Goal: Transaction & Acquisition: Purchase product/service

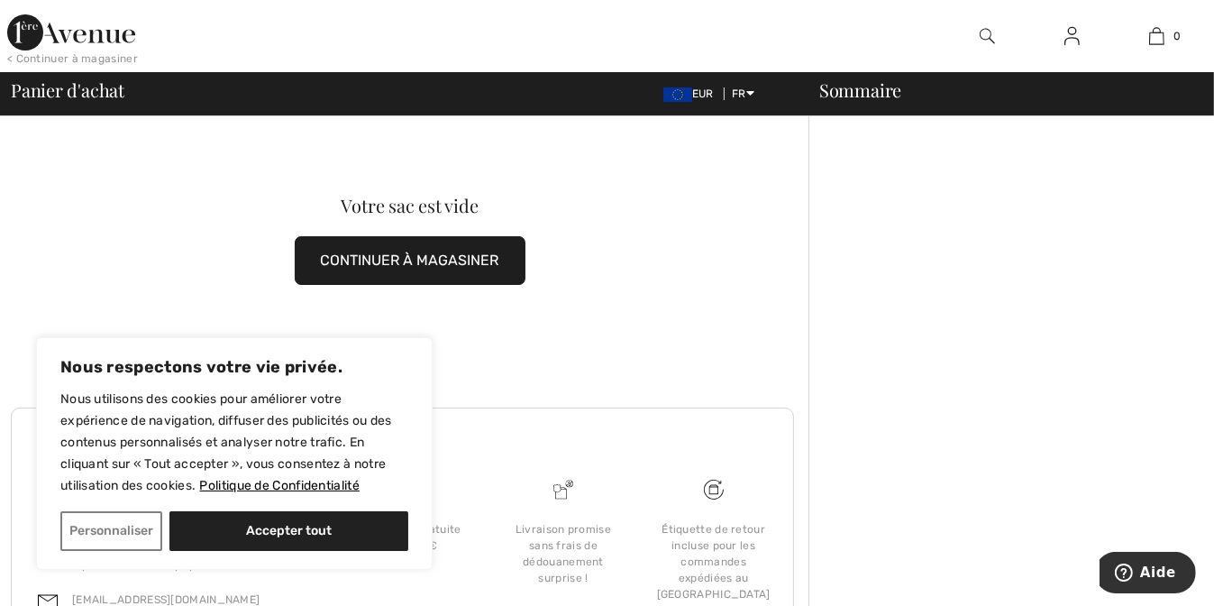
click at [418, 259] on button "CONTINUER À MAGASINER" at bounding box center [410, 260] width 231 height 49
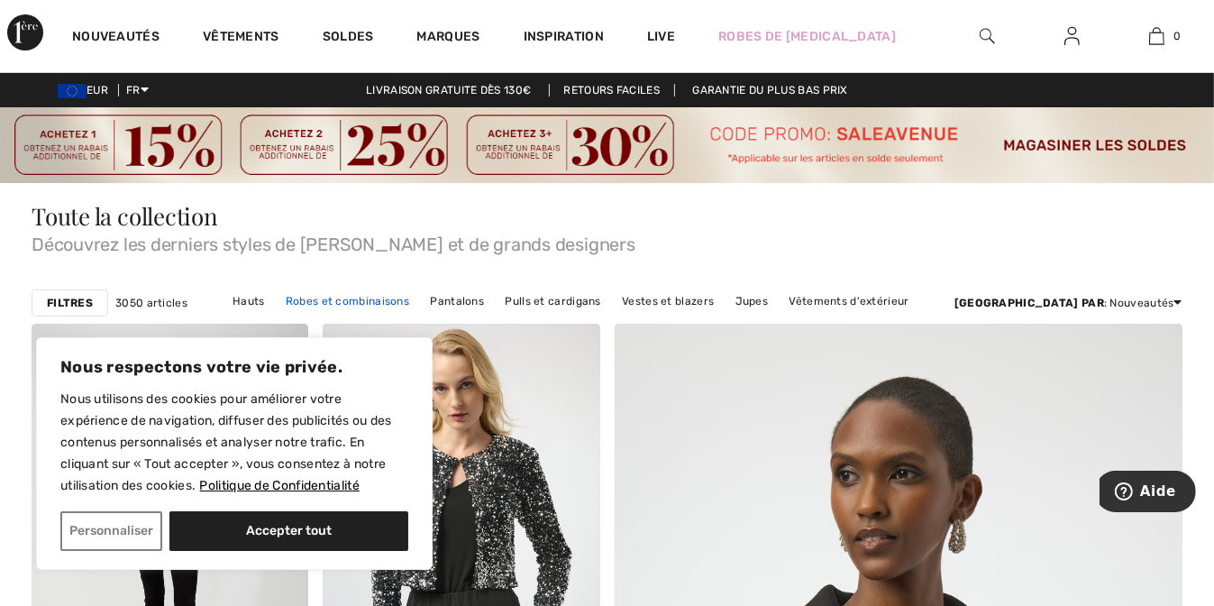
click at [404, 299] on link "Robes et combinaisons" at bounding box center [348, 300] width 142 height 23
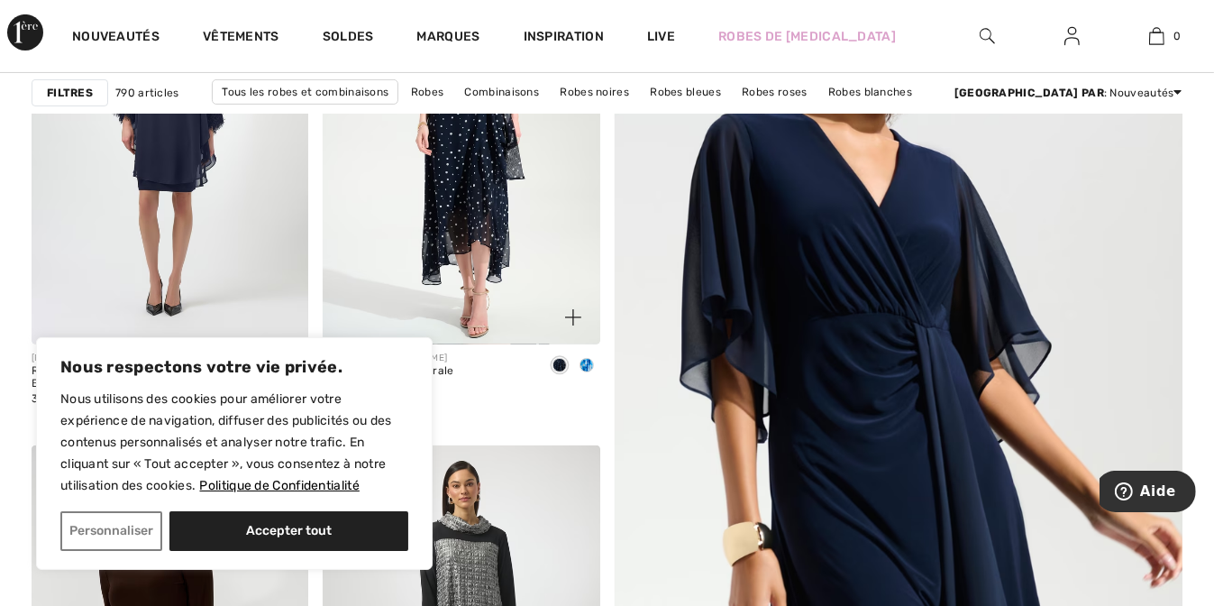
scroll to position [451, 0]
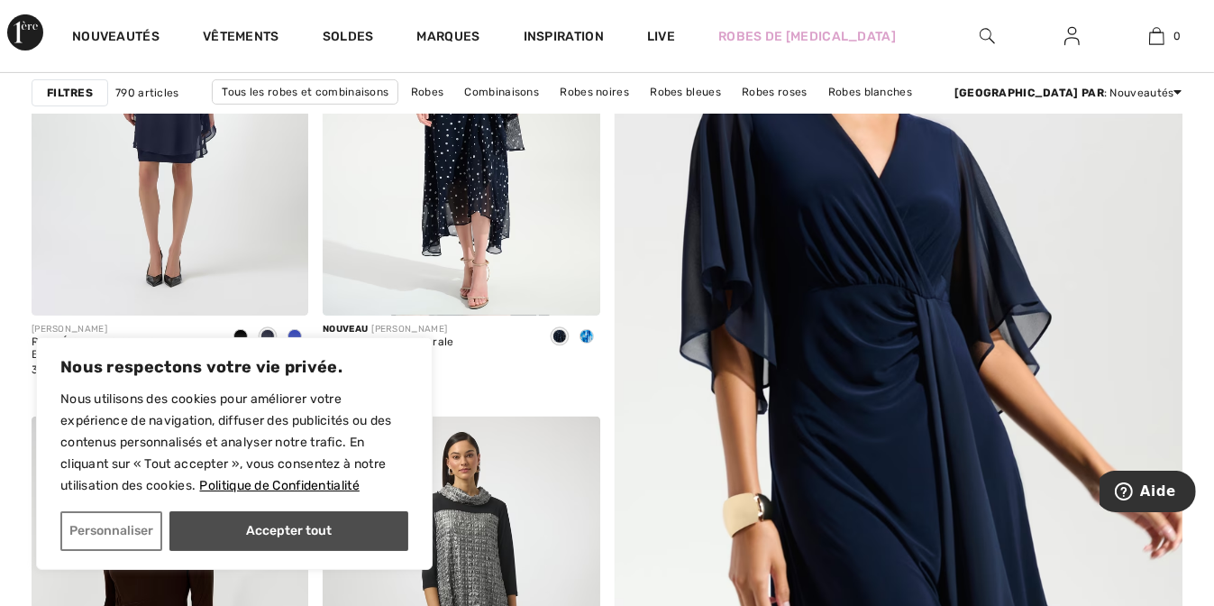
click at [302, 530] on button "Accepter tout" at bounding box center [288, 531] width 239 height 40
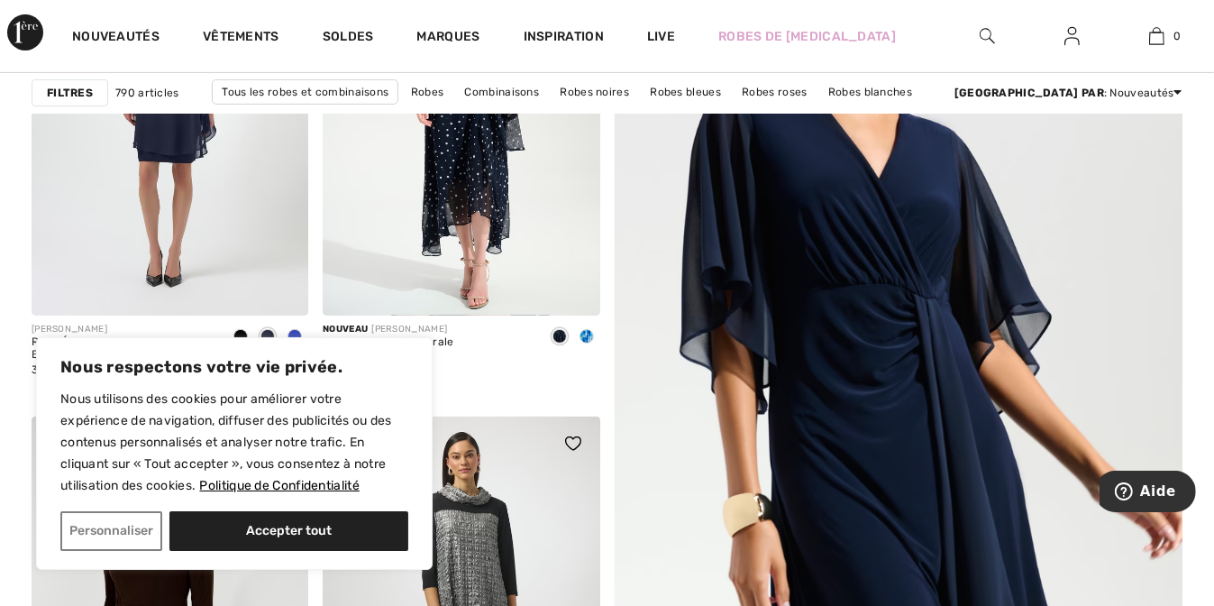
checkbox input "true"
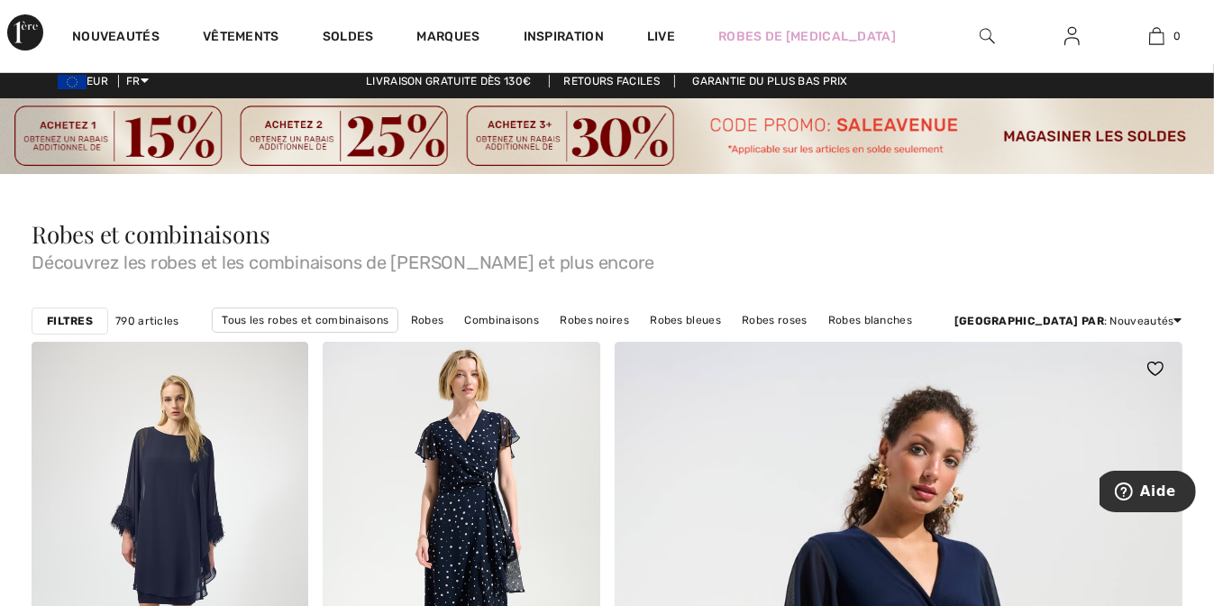
scroll to position [0, 0]
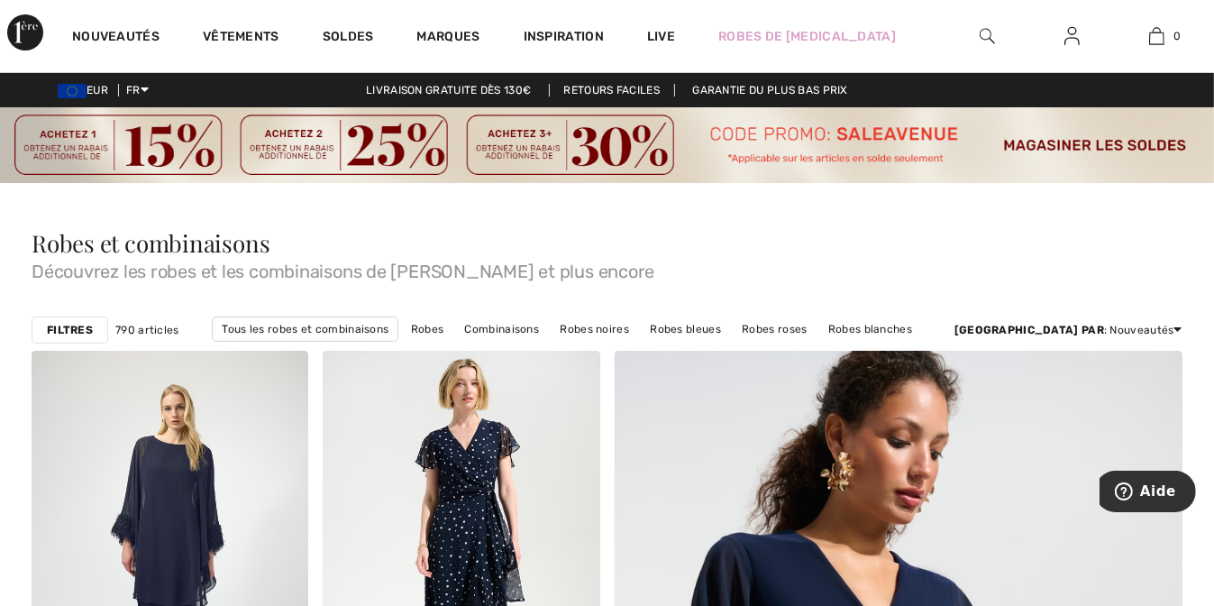
click at [865, 133] on img at bounding box center [607, 145] width 1214 height 76
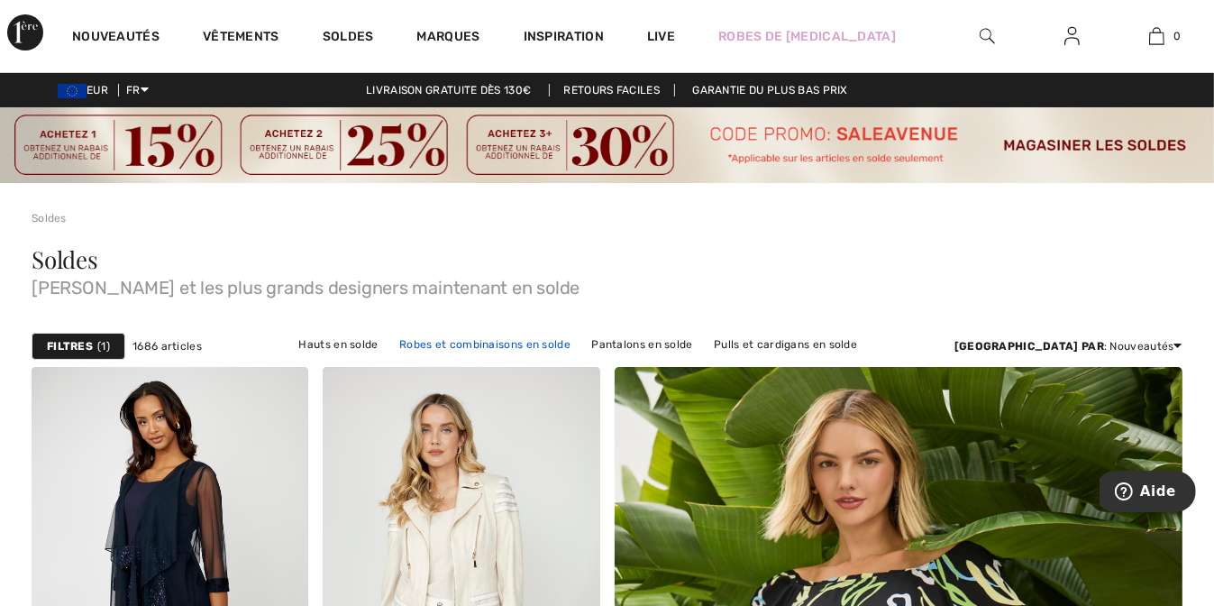
click at [476, 344] on link "Robes et combinaisons en solde" at bounding box center [484, 344] width 189 height 23
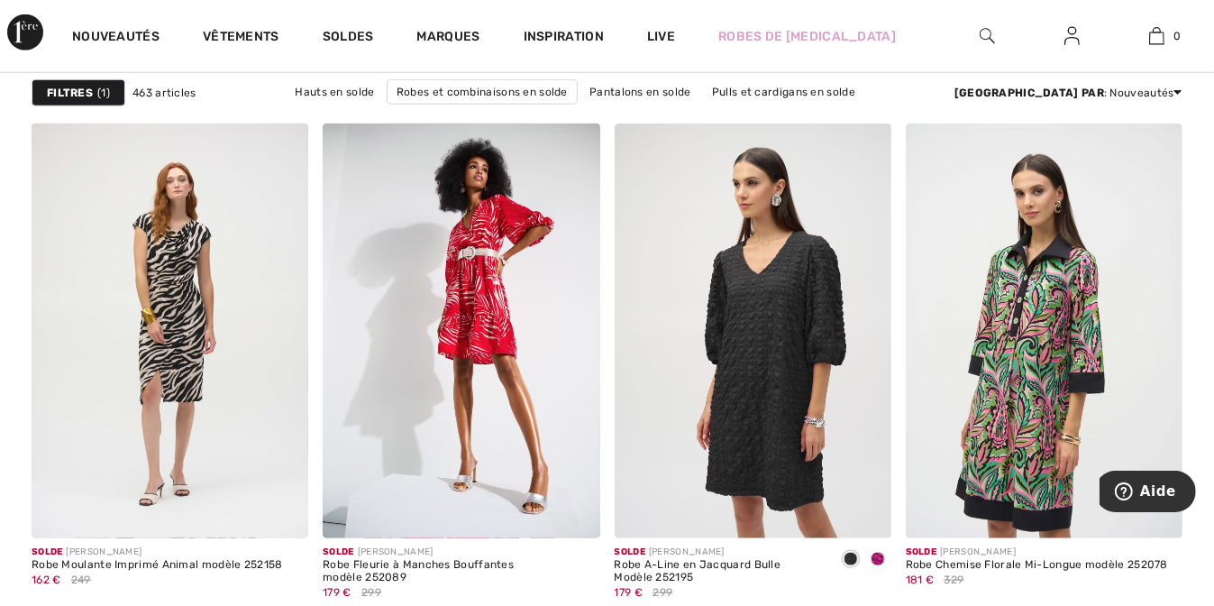
scroll to position [7753, 0]
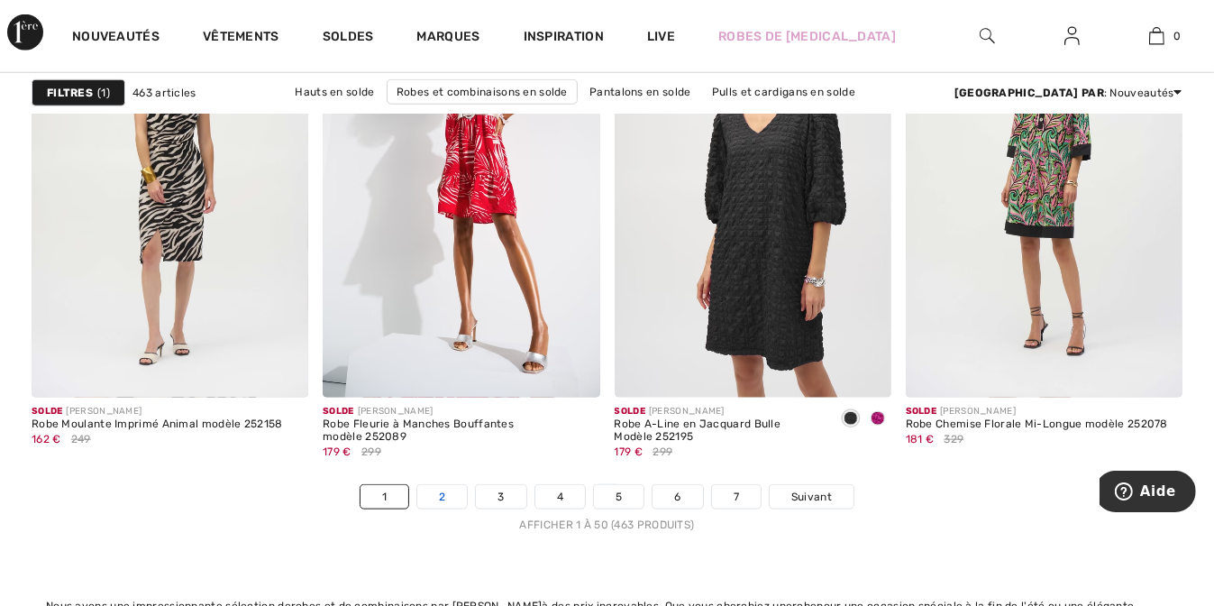
click at [444, 495] on link "2" at bounding box center [442, 496] width 50 height 23
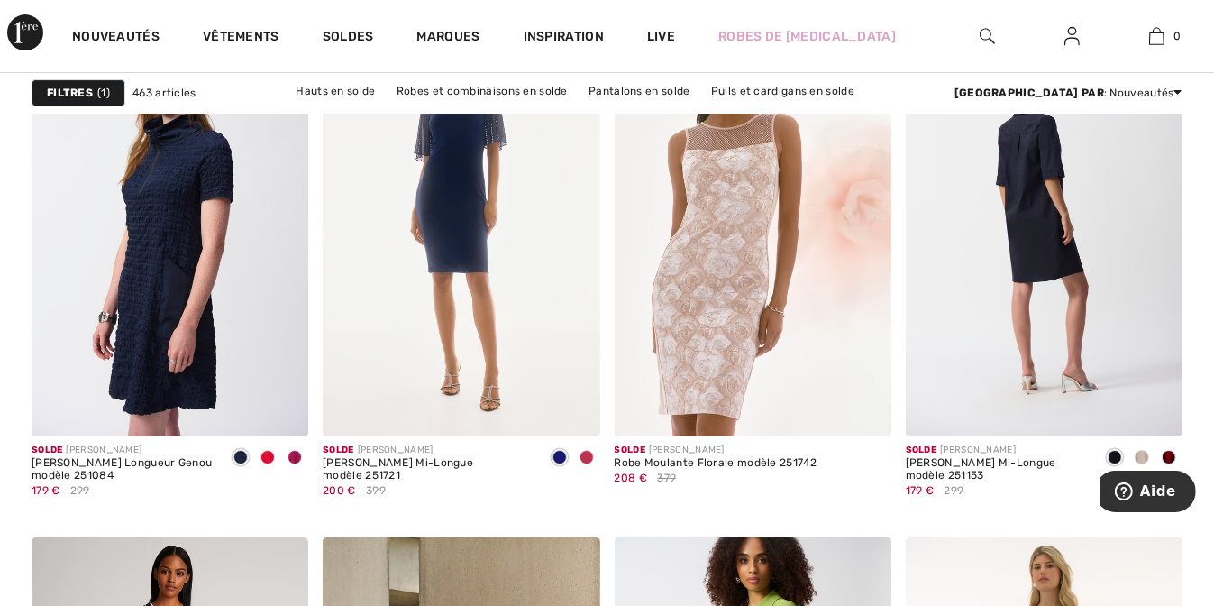
scroll to position [5409, 0]
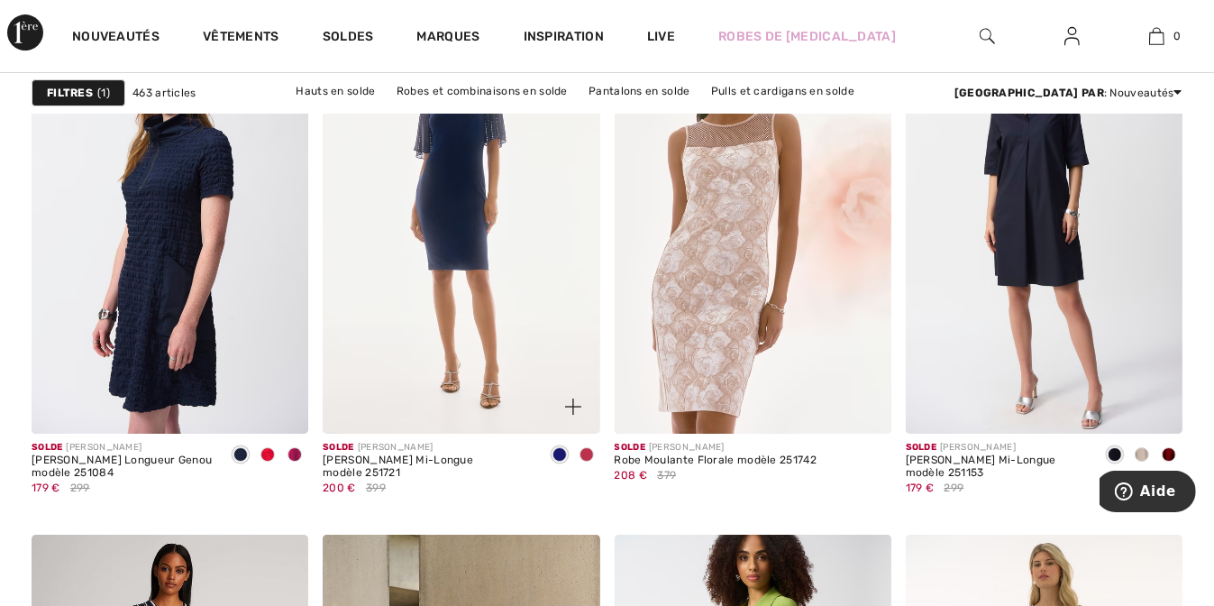
click at [469, 230] on img at bounding box center [461, 226] width 277 height 416
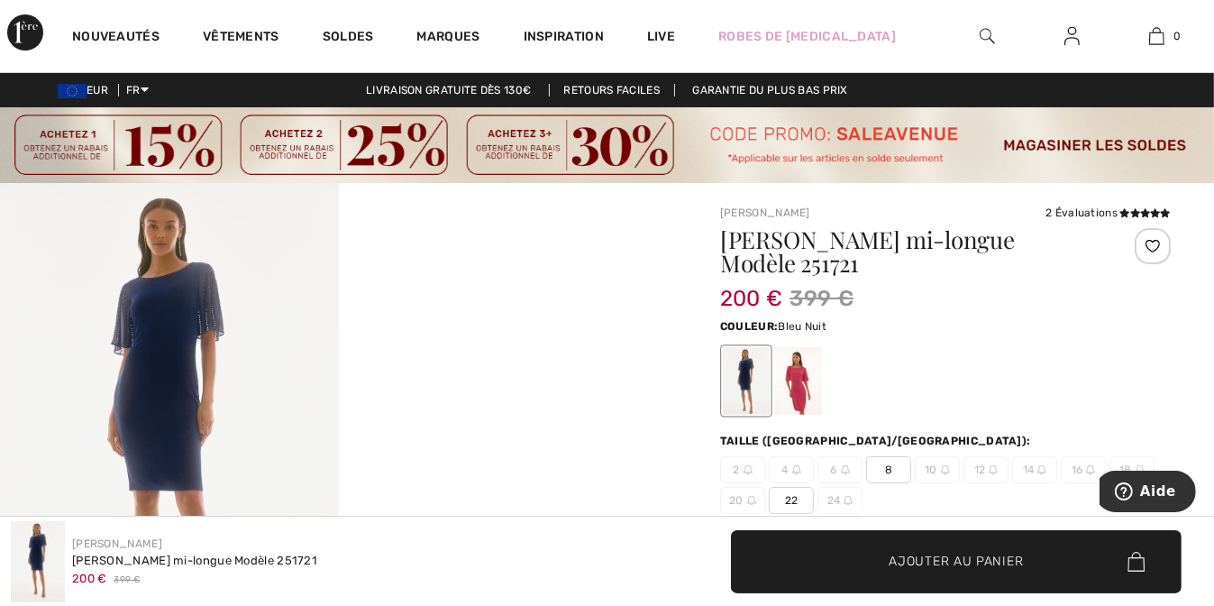
click at [886, 469] on span "8" at bounding box center [888, 469] width 45 height 27
click at [947, 563] on span "Ajouter au panier" at bounding box center [957, 561] width 134 height 19
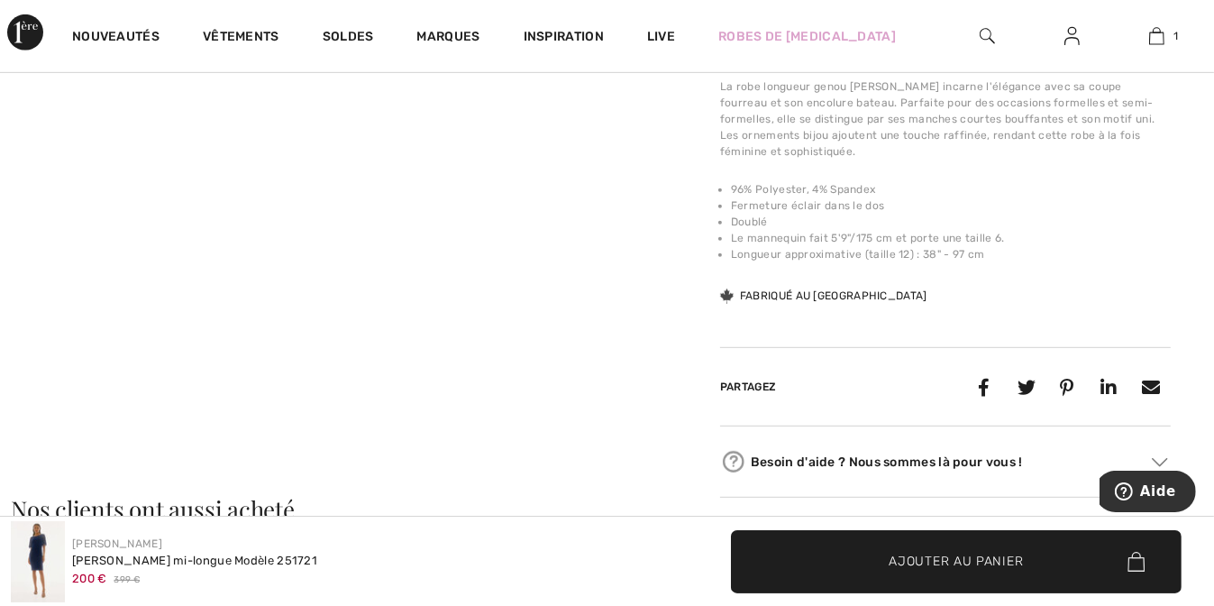
scroll to position [901, 0]
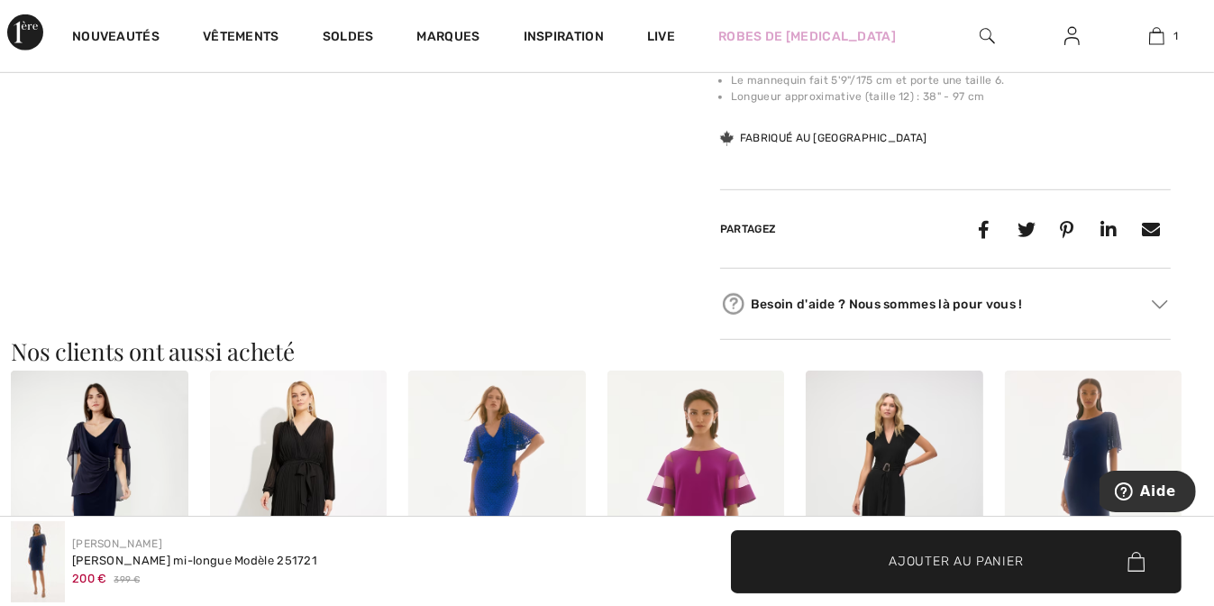
click at [497, 438] on img at bounding box center [497, 504] width 178 height 266
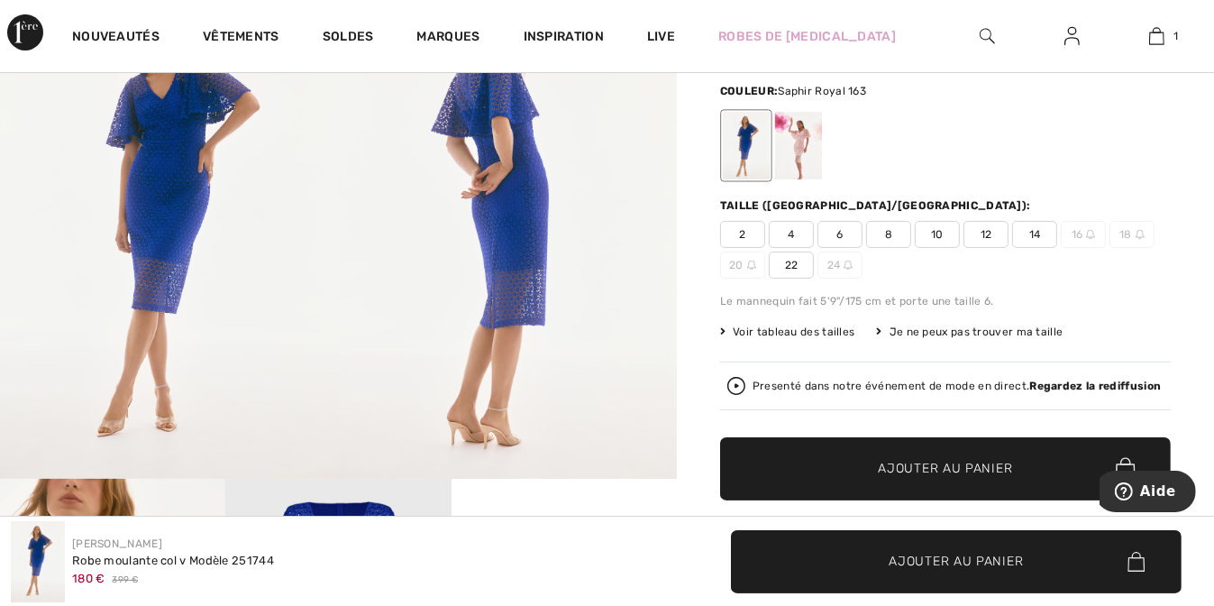
scroll to position [180, 0]
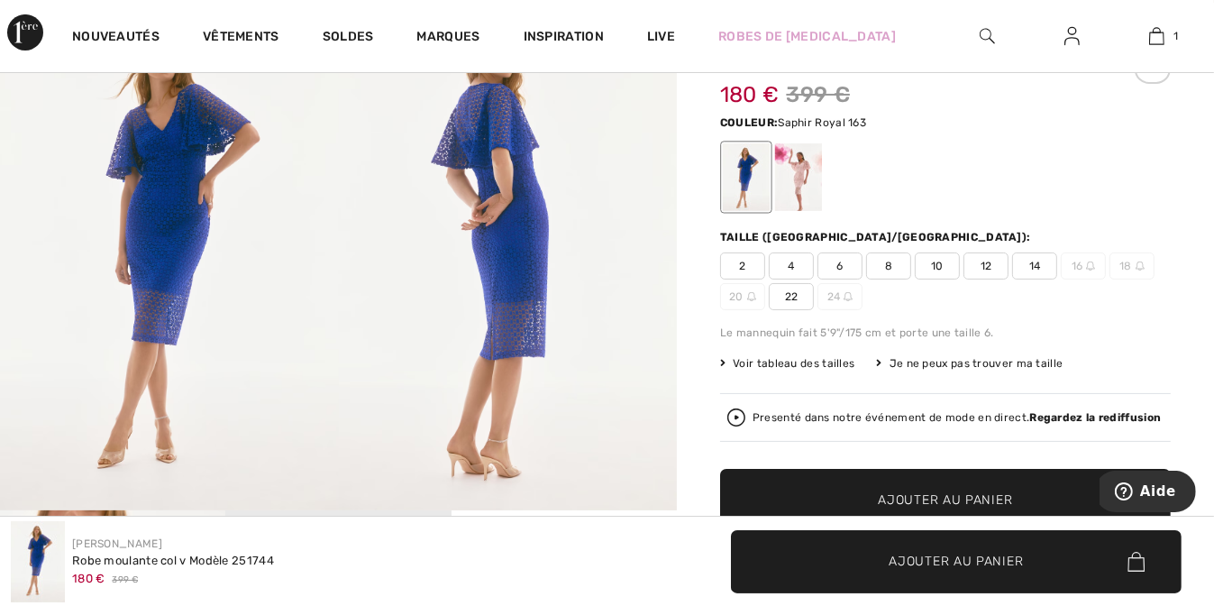
click at [887, 264] on span "8" at bounding box center [888, 265] width 45 height 27
click at [937, 495] on span "Ajouter au panier" at bounding box center [946, 500] width 134 height 19
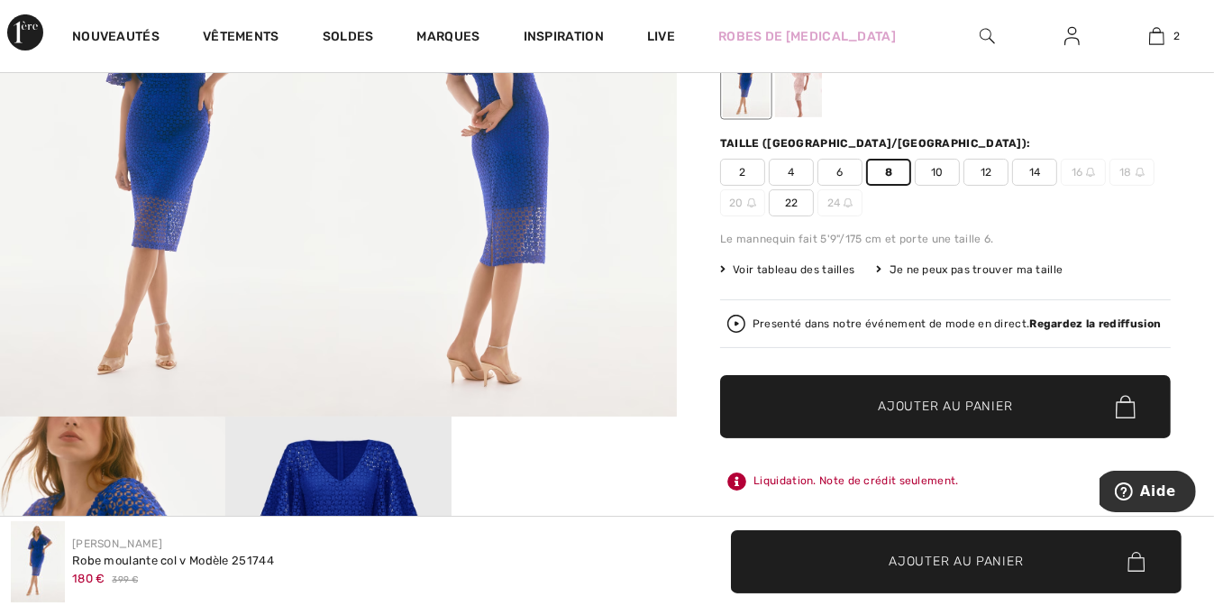
scroll to position [0, 0]
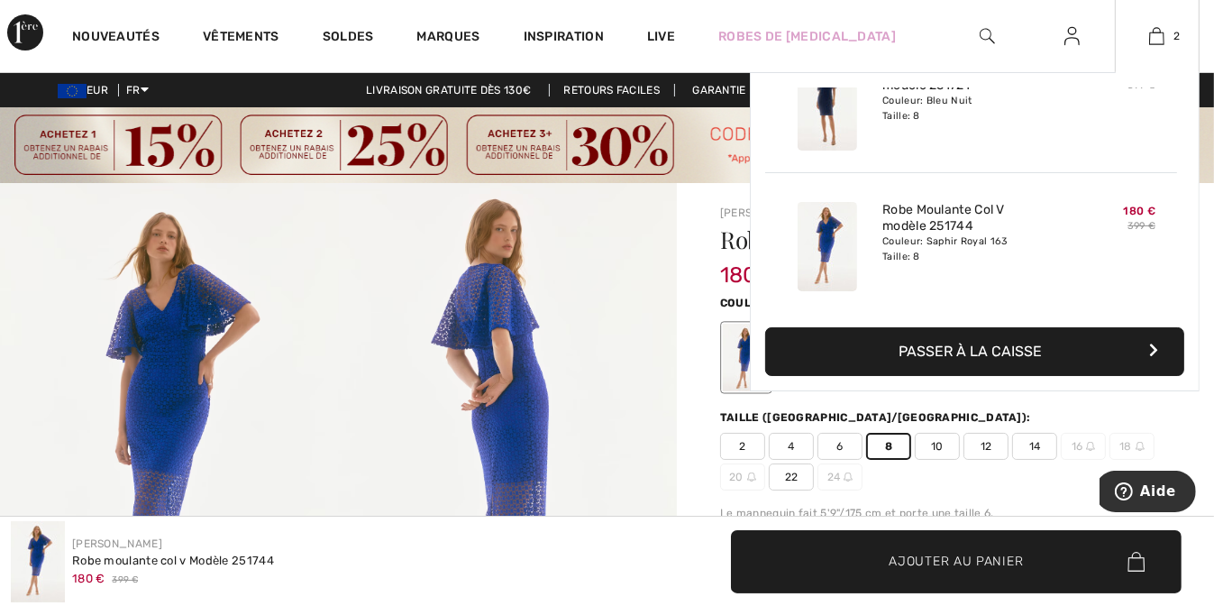
click at [1001, 347] on button "Passer à la caisse" at bounding box center [974, 351] width 419 height 49
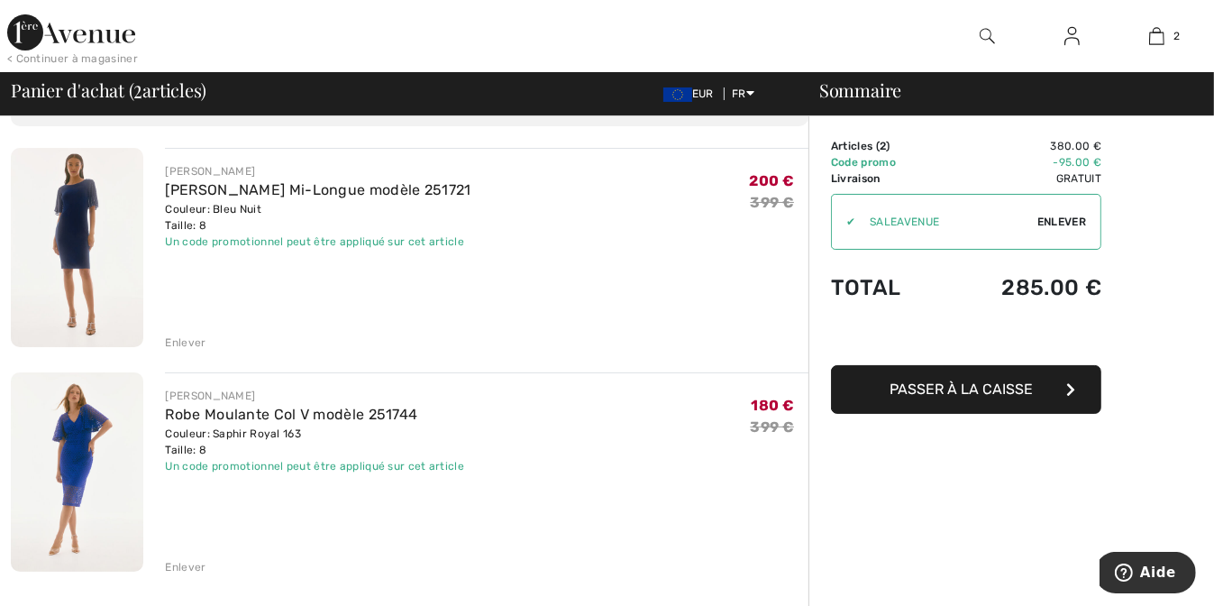
scroll to position [90, 0]
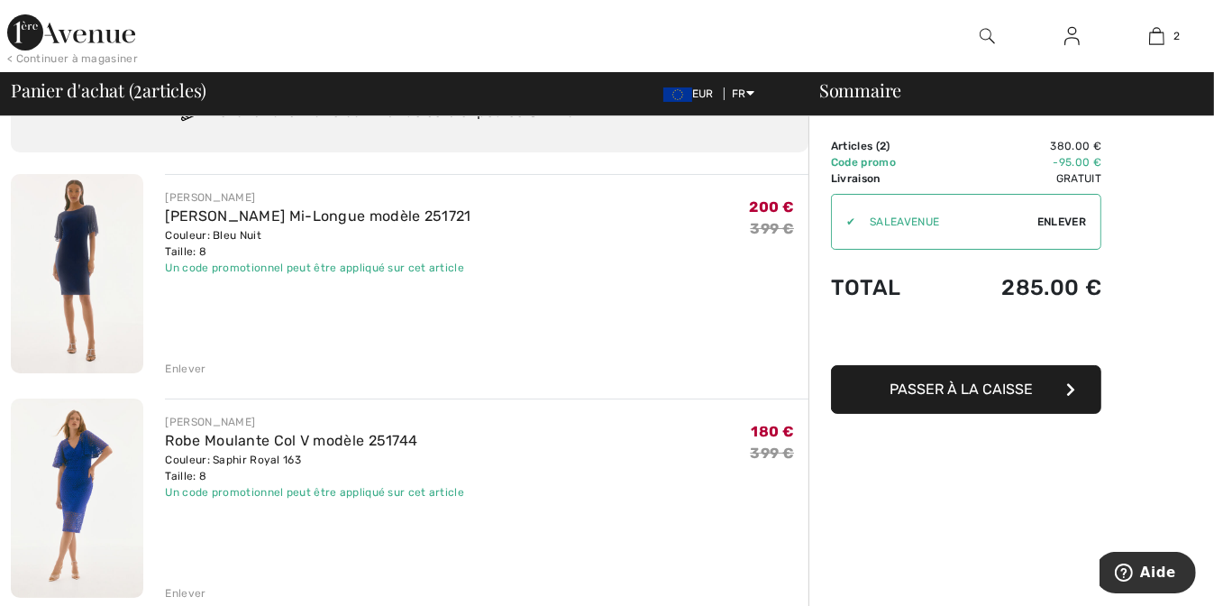
click at [77, 252] on img at bounding box center [77, 273] width 133 height 199
click at [72, 481] on img at bounding box center [77, 497] width 133 height 199
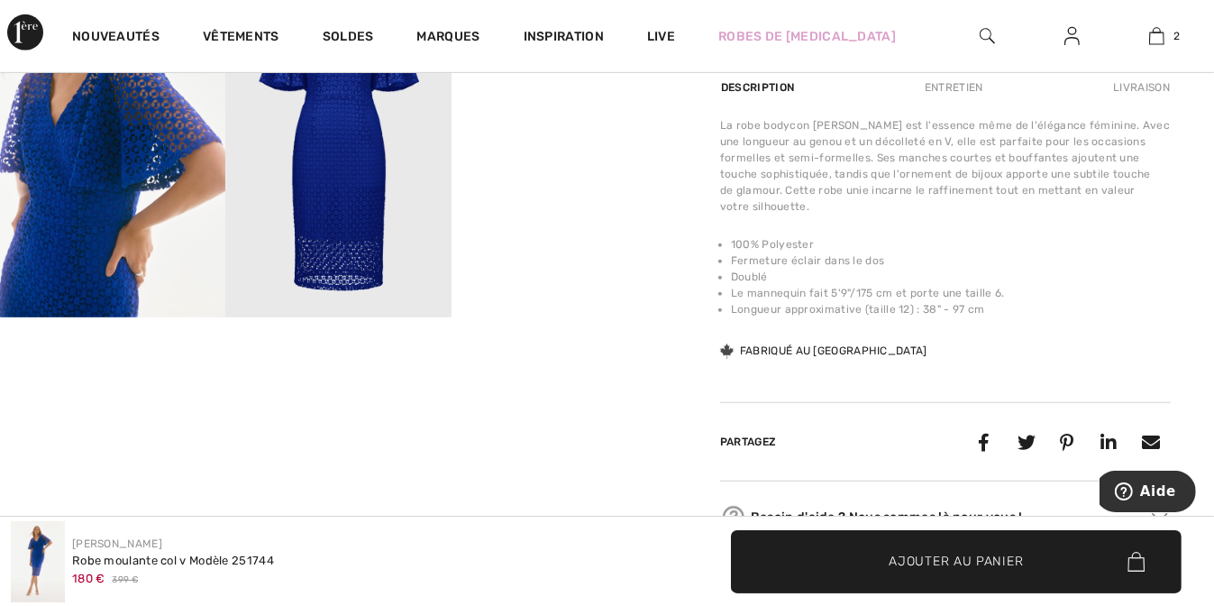
scroll to position [721, 0]
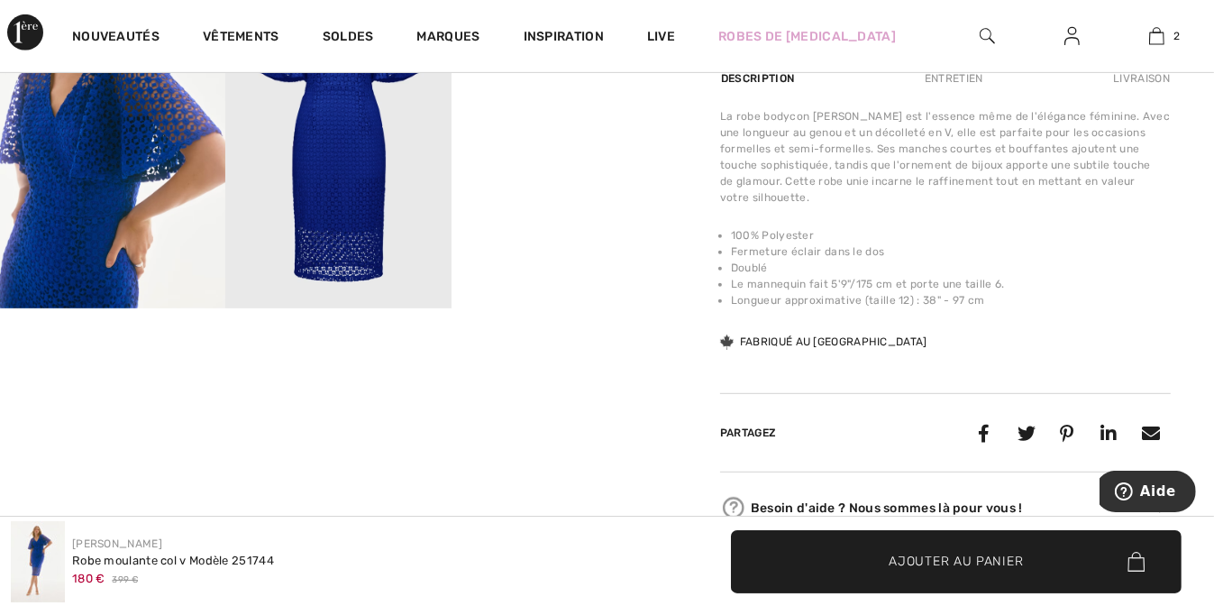
click at [312, 552] on div "Joseph Ribkoff Robe moulante col v Modèle 251744 180 € 399 €" at bounding box center [304, 561] width 586 height 81
click at [315, 386] on div "Your browser does not support the video tag. Your browser does not support the …" at bounding box center [338, 3] width 677 height 1082
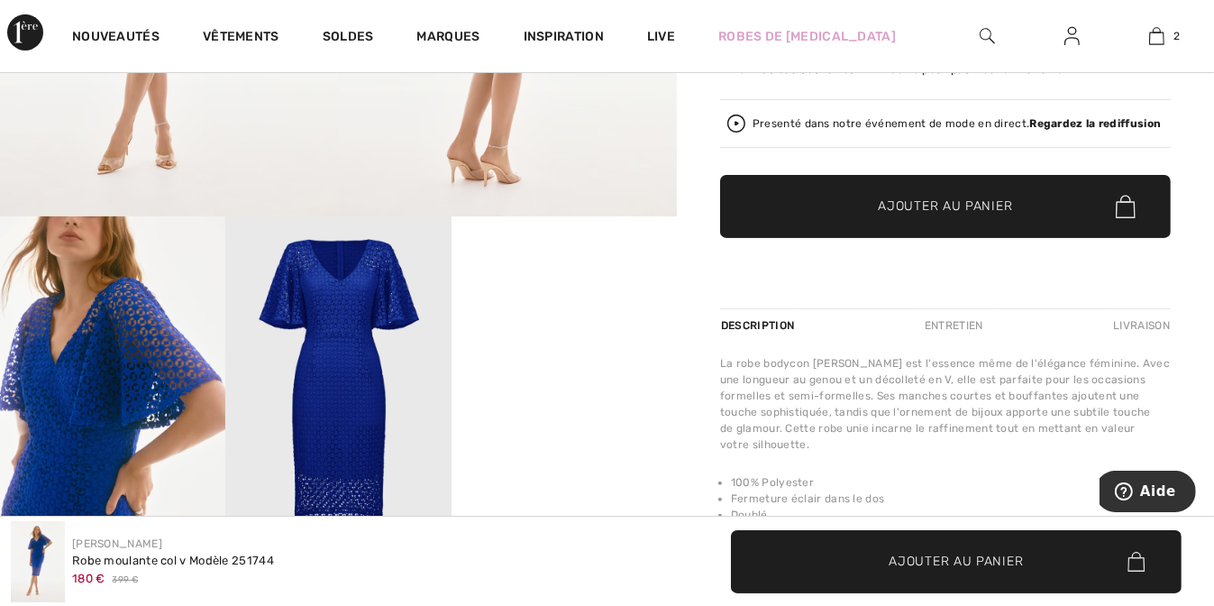
scroll to position [451, 0]
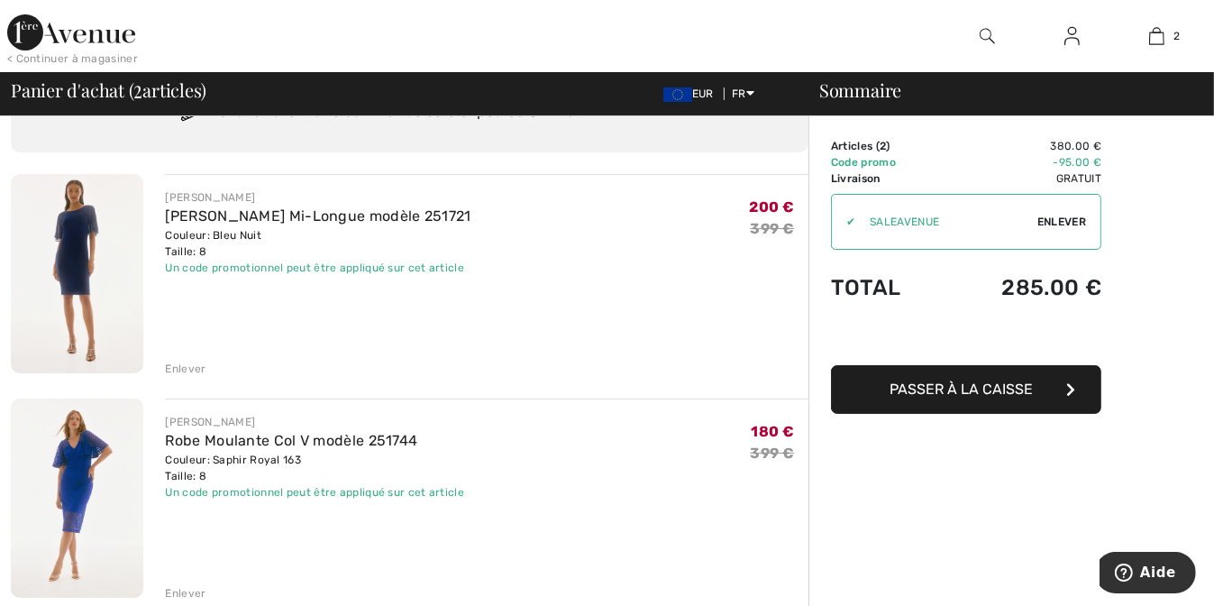
click at [188, 367] on div "Enlever" at bounding box center [185, 369] width 41 height 16
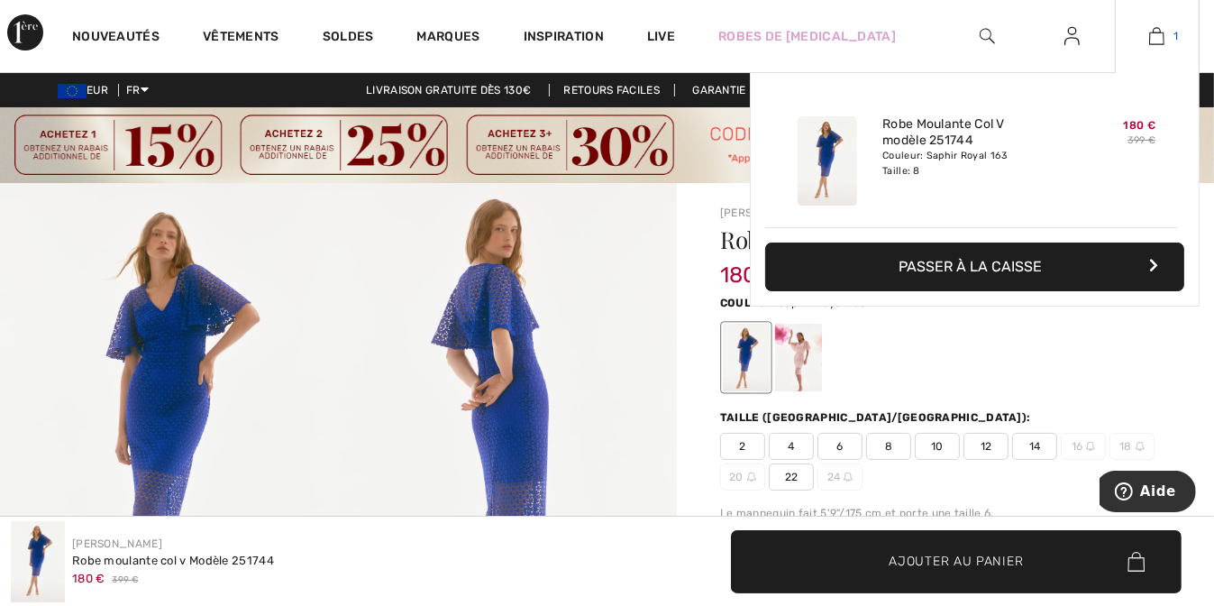
click at [1158, 32] on img at bounding box center [1156, 36] width 15 height 22
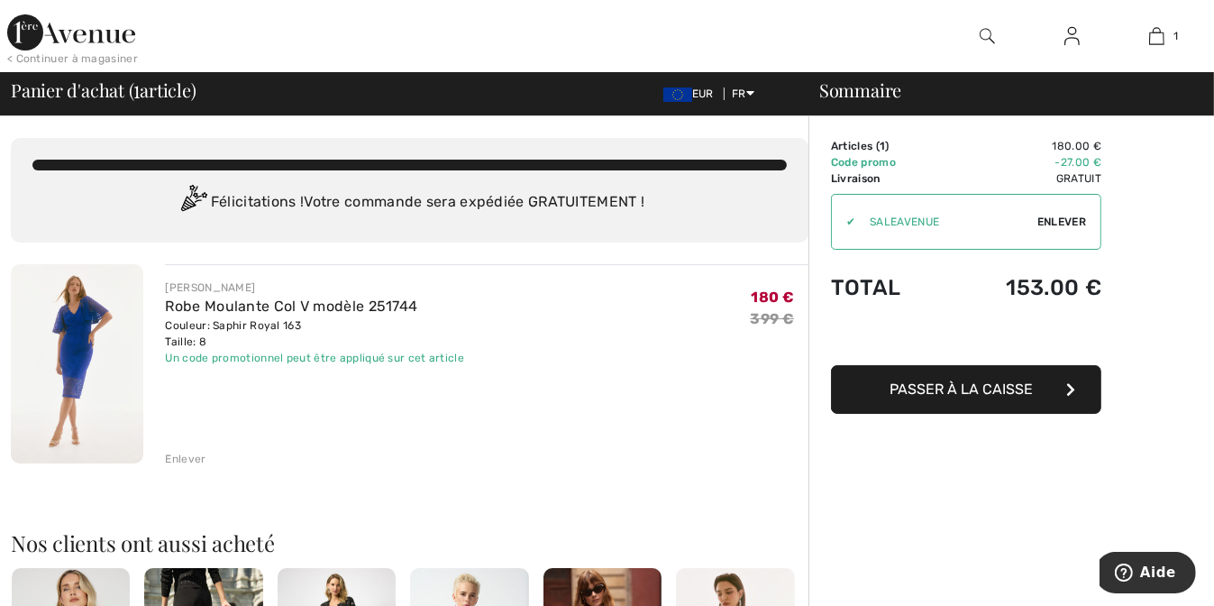
click at [978, 389] on span "Passer à la caisse" at bounding box center [962, 388] width 143 height 17
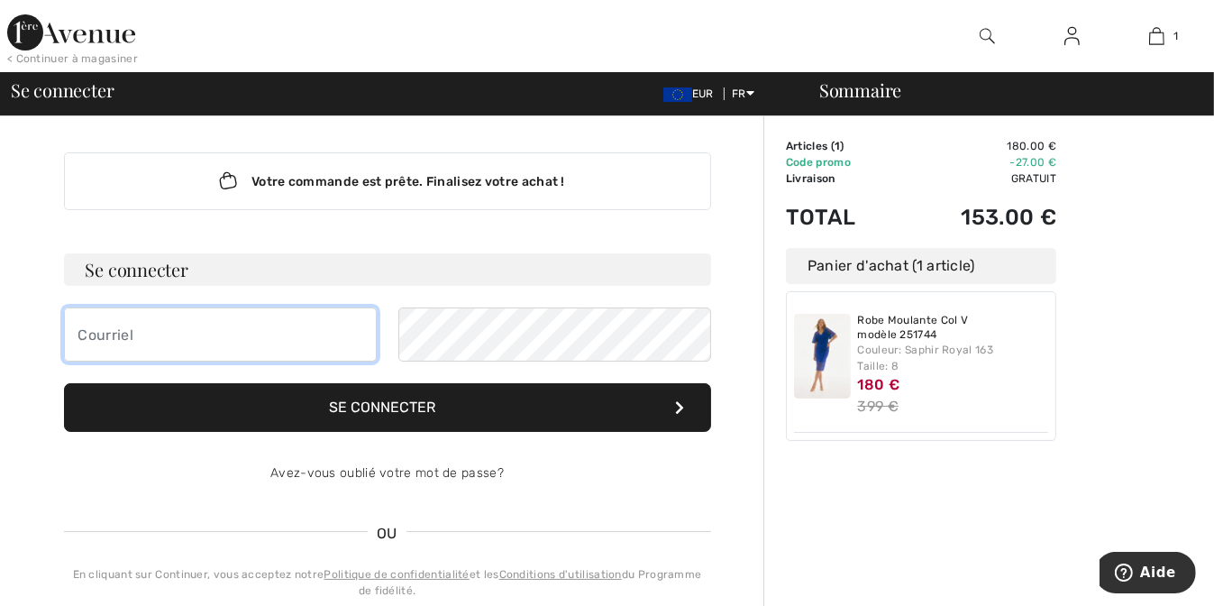
type input "[PERSON_NAME][EMAIL_ADDRESS][DOMAIN_NAME]"
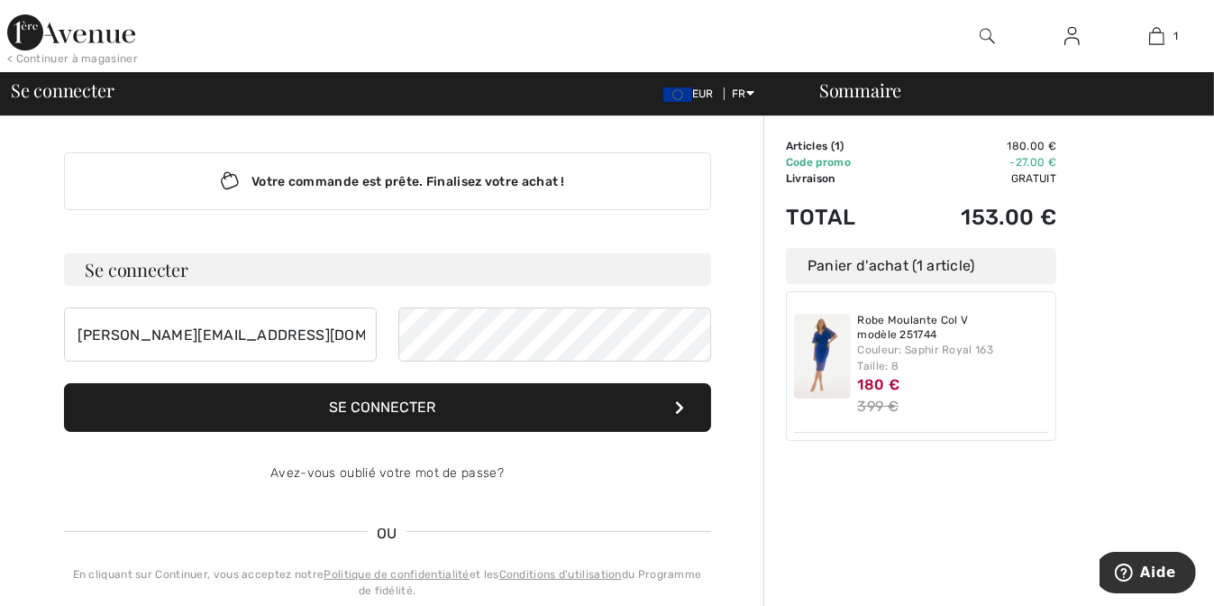
click at [381, 403] on button "Se connecter" at bounding box center [387, 407] width 647 height 49
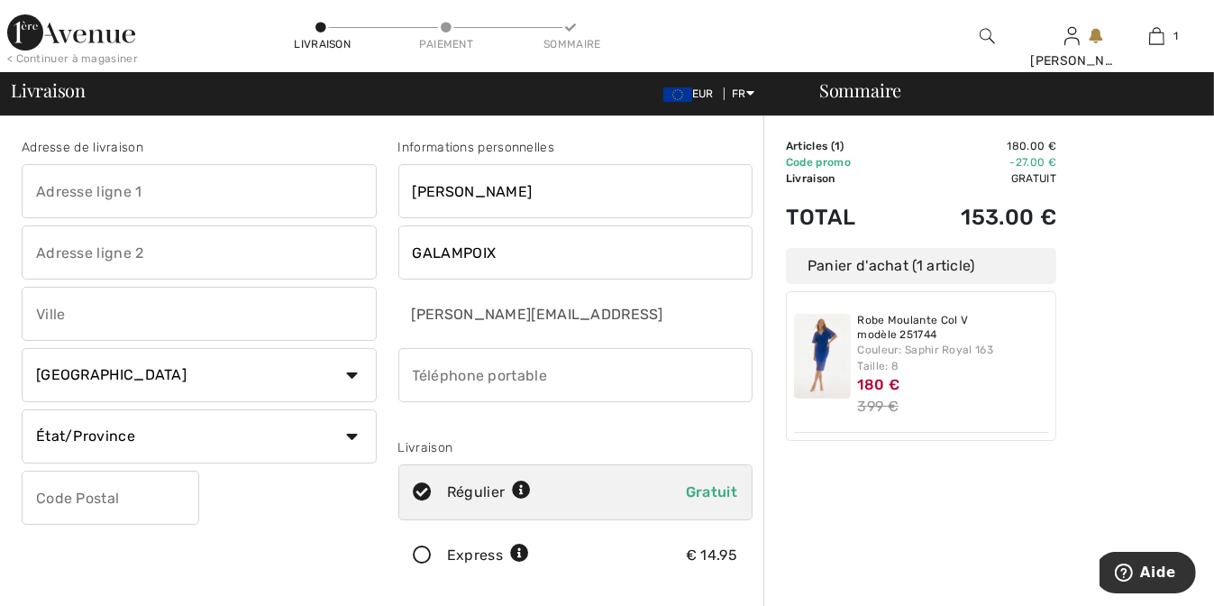
click at [105, 186] on input "text" at bounding box center [199, 191] width 355 height 54
type input "PARC DU CHAUFFOUR,2"
click at [85, 312] on input "text" at bounding box center [199, 314] width 355 height 54
type input "GOUVIEUX"
click at [137, 498] on input "text" at bounding box center [111, 498] width 178 height 54
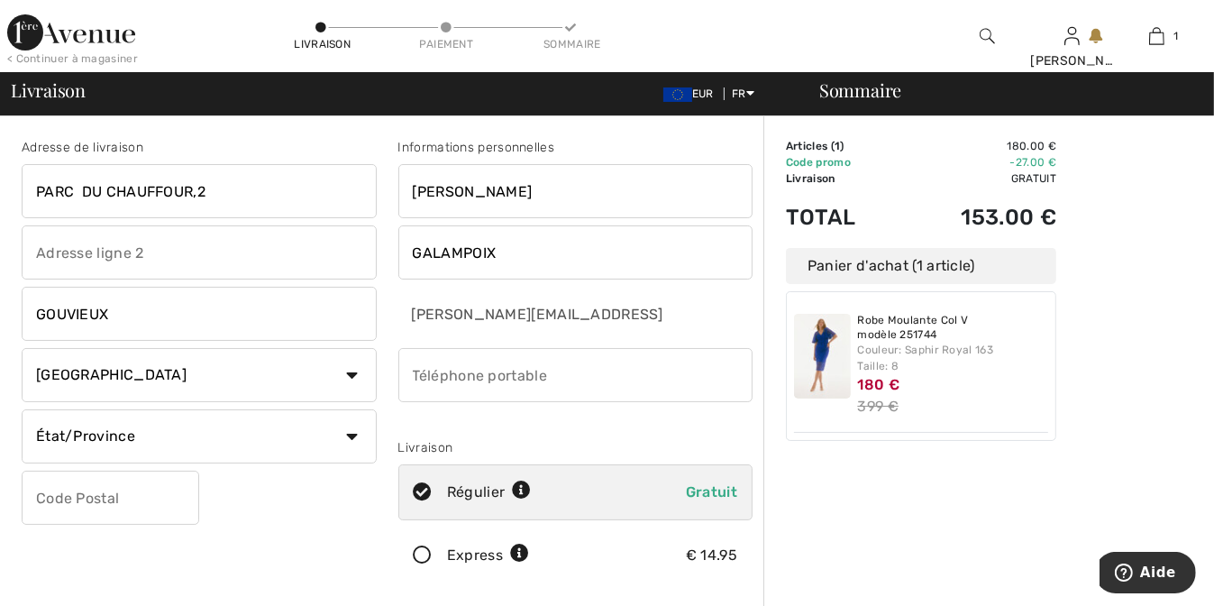
type input "60270"
click at [352, 435] on select "État/Province Alberta Colombie-Britannique Ile-du-Prince-Edward Manitoba Nouvea…" at bounding box center [199, 436] width 355 height 54
drag, startPoint x: 285, startPoint y: 569, endPoint x: 296, endPoint y: 568, distance: 10.9
click at [296, 568] on div "Adresse de livraison PARC DU CHAUFFOUR,2 GOUVIEUX Pays Canada États-Unis Afghan…" at bounding box center [199, 364] width 377 height 453
click at [350, 377] on select "Pays Canada États-Unis Afghanistan Afrique du Sud Aland Albanie Algérie Allemag…" at bounding box center [199, 375] width 355 height 54
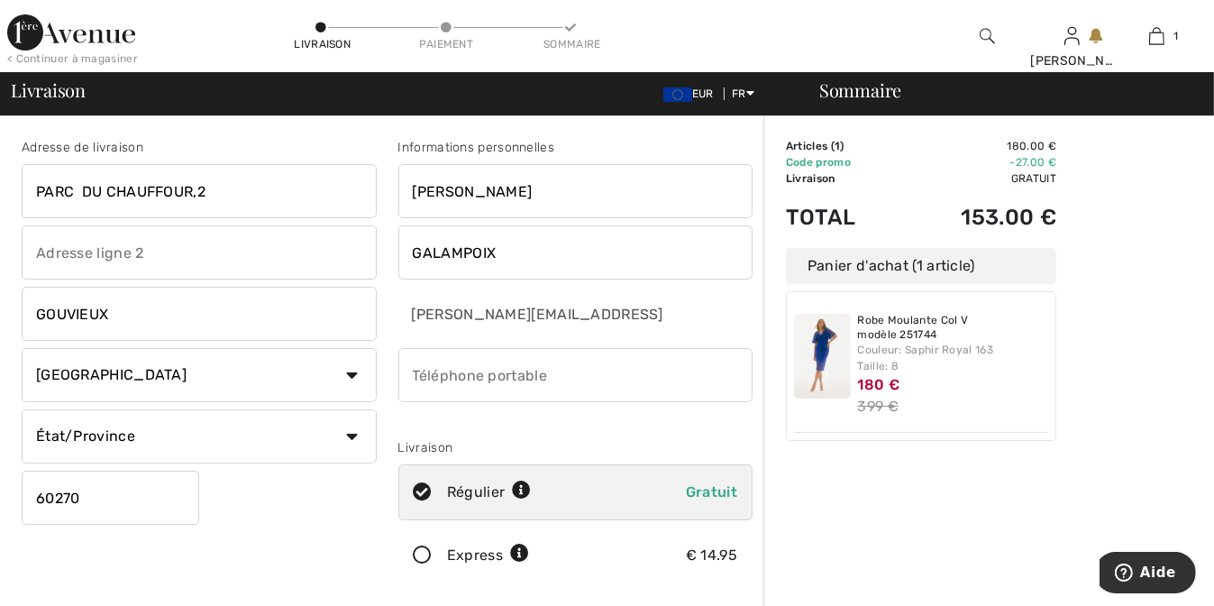
select select "FR"
click at [22, 348] on select "Pays Canada États-Unis Afghanistan Afrique du Sud Aland Albanie Algérie Allemag…" at bounding box center [199, 375] width 355 height 54
click at [513, 371] on input "phone" at bounding box center [575, 375] width 355 height 54
click at [420, 369] on input "phone" at bounding box center [575, 375] width 355 height 54
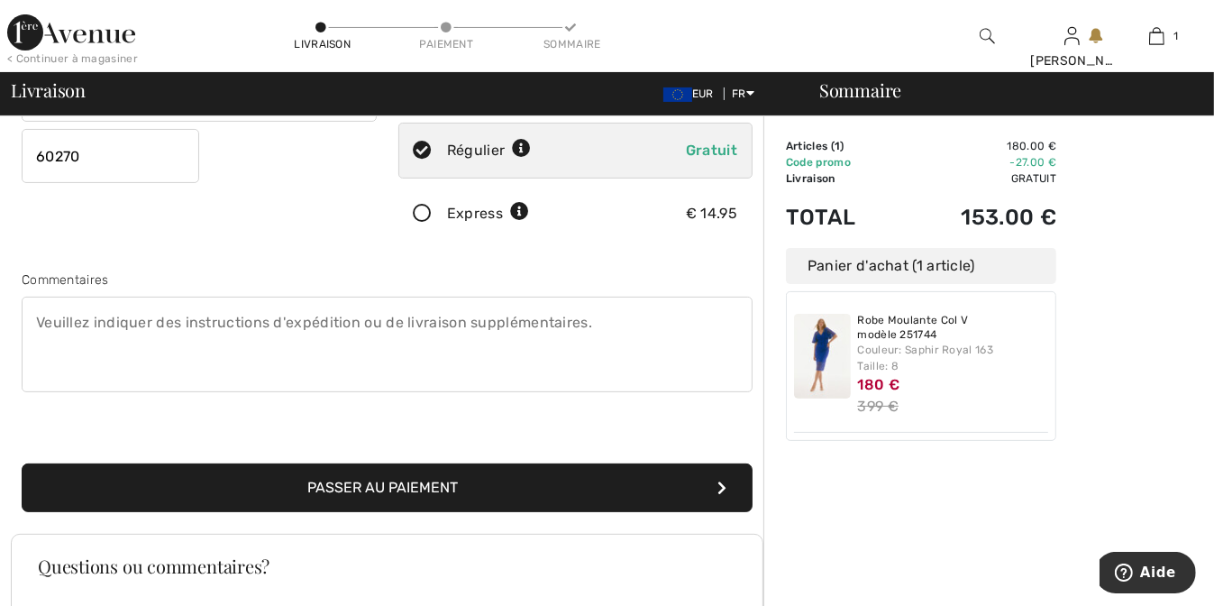
scroll to position [361, 0]
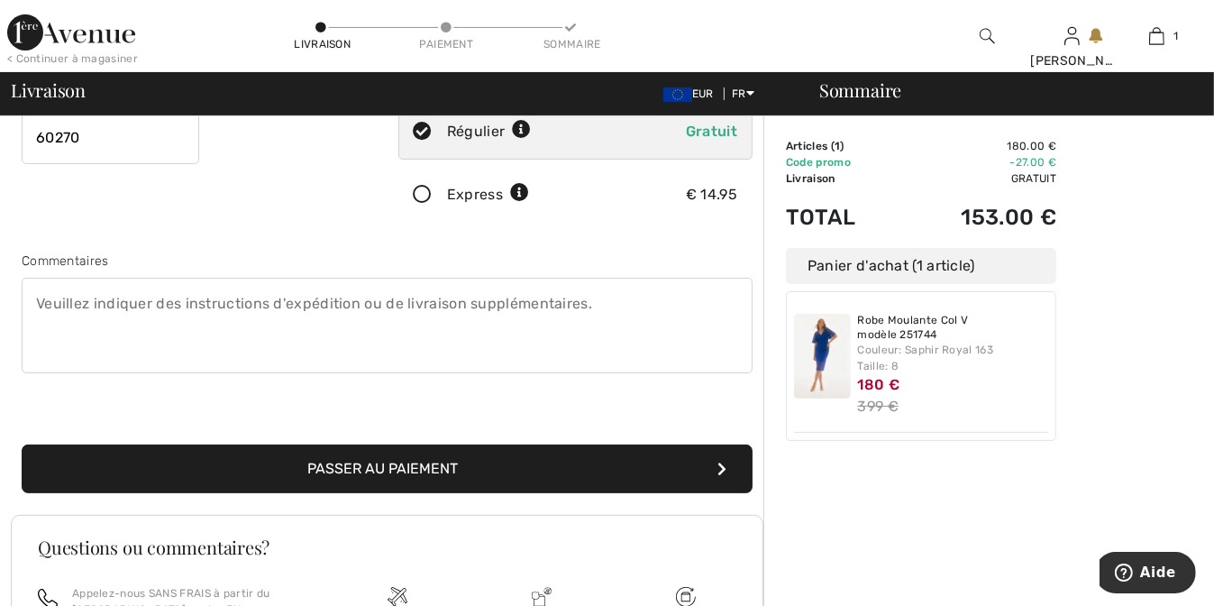
type input "0683979780"
click at [425, 464] on button "Passer au paiement" at bounding box center [387, 468] width 731 height 49
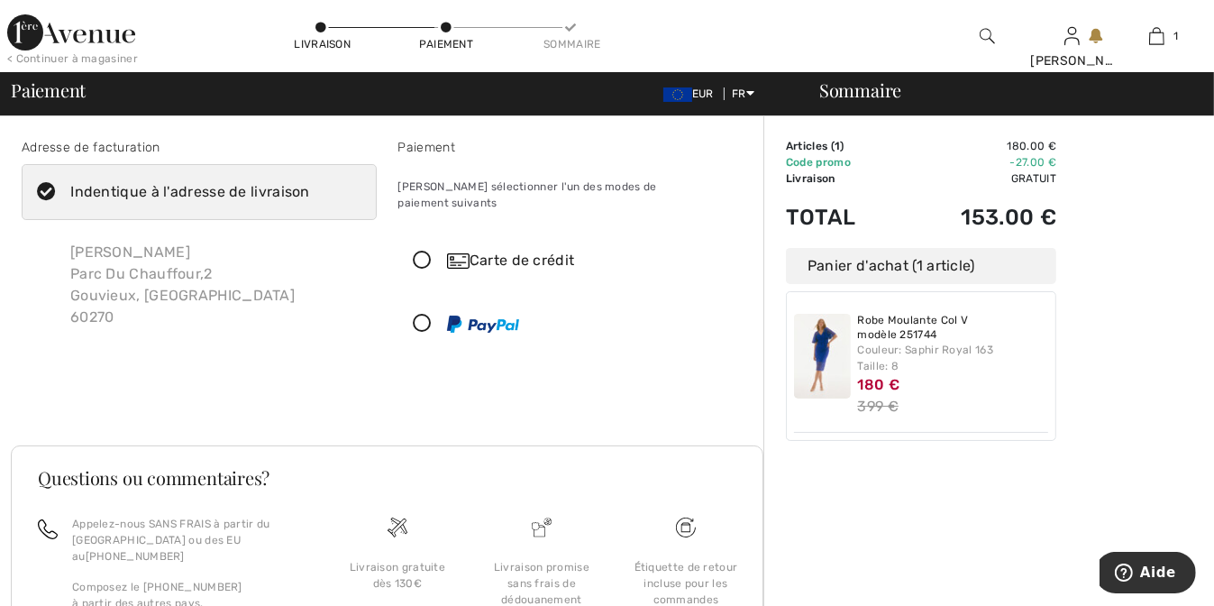
click at [422, 252] on icon at bounding box center [423, 261] width 48 height 19
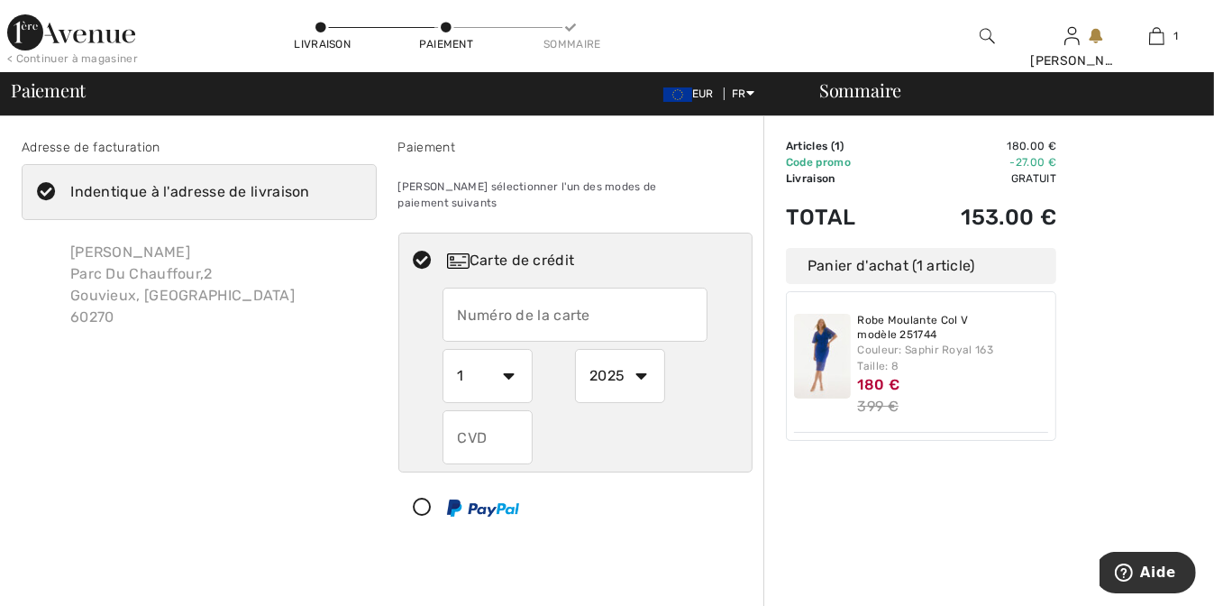
click at [454, 291] on input "text" at bounding box center [575, 315] width 265 height 54
type input "4561409272683216"
click at [514, 360] on select "1 2 3 4 5 6 7 8 9 10 11 12" at bounding box center [488, 376] width 90 height 54
select select "11"
click at [443, 349] on select "1 2 3 4 5 6 7 8 9 10 11 12" at bounding box center [488, 376] width 90 height 54
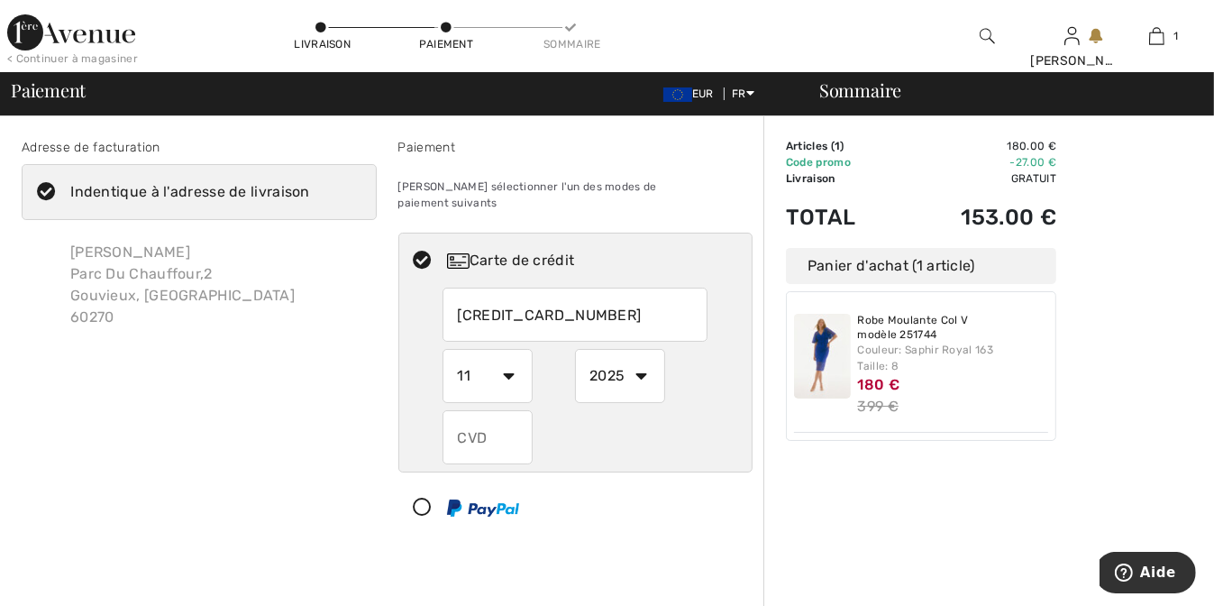
click at [639, 359] on select "2025 2026 2027 2028 2029 2030 2031 2032 2033 2034 2035" at bounding box center [620, 376] width 90 height 54
click at [575, 349] on select "2025 2026 2027 2028 2029 2030 2031 2032 2033 2034 2035" at bounding box center [620, 376] width 90 height 54
click at [485, 417] on input "text" at bounding box center [488, 437] width 90 height 54
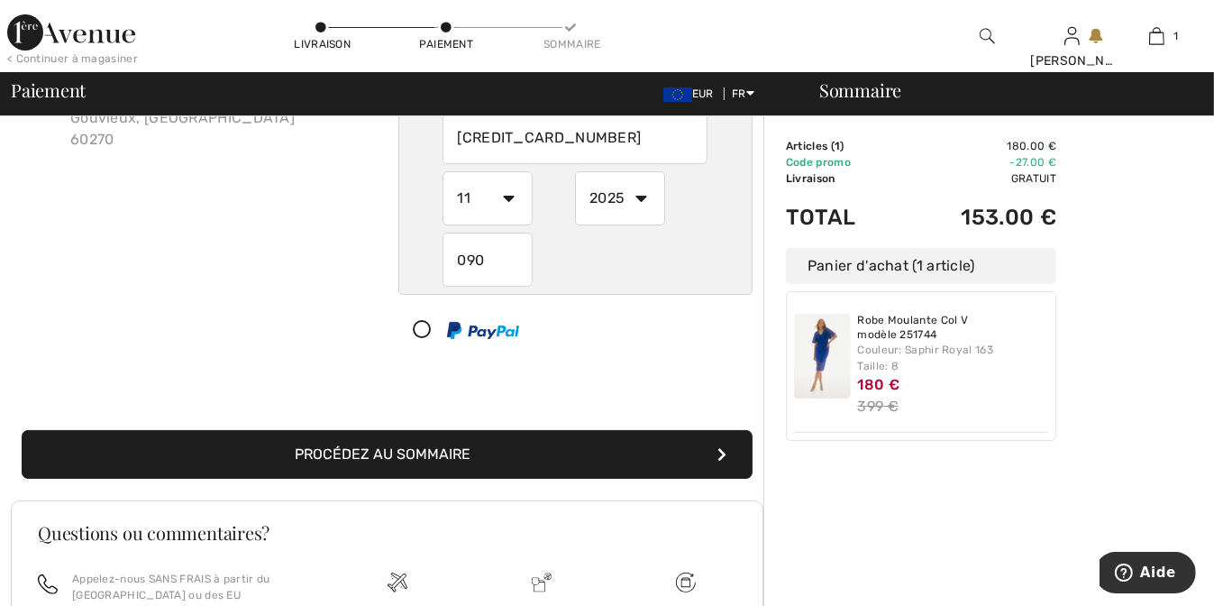
scroll to position [180, 0]
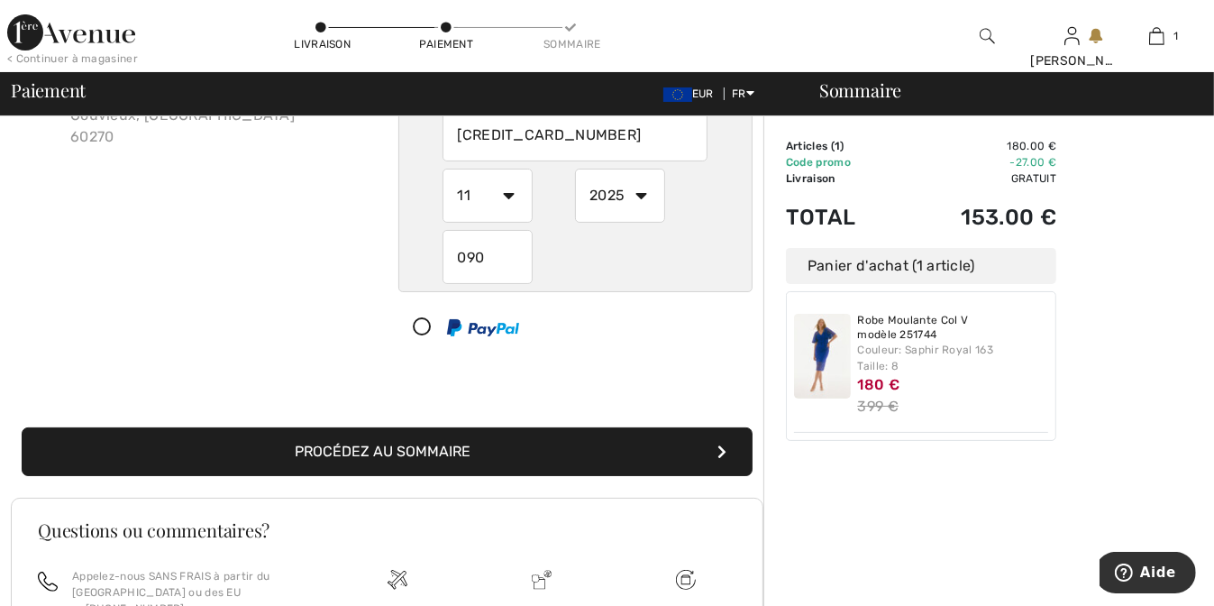
type input "090"
click at [431, 432] on button "Procédez au sommaire" at bounding box center [387, 451] width 731 height 49
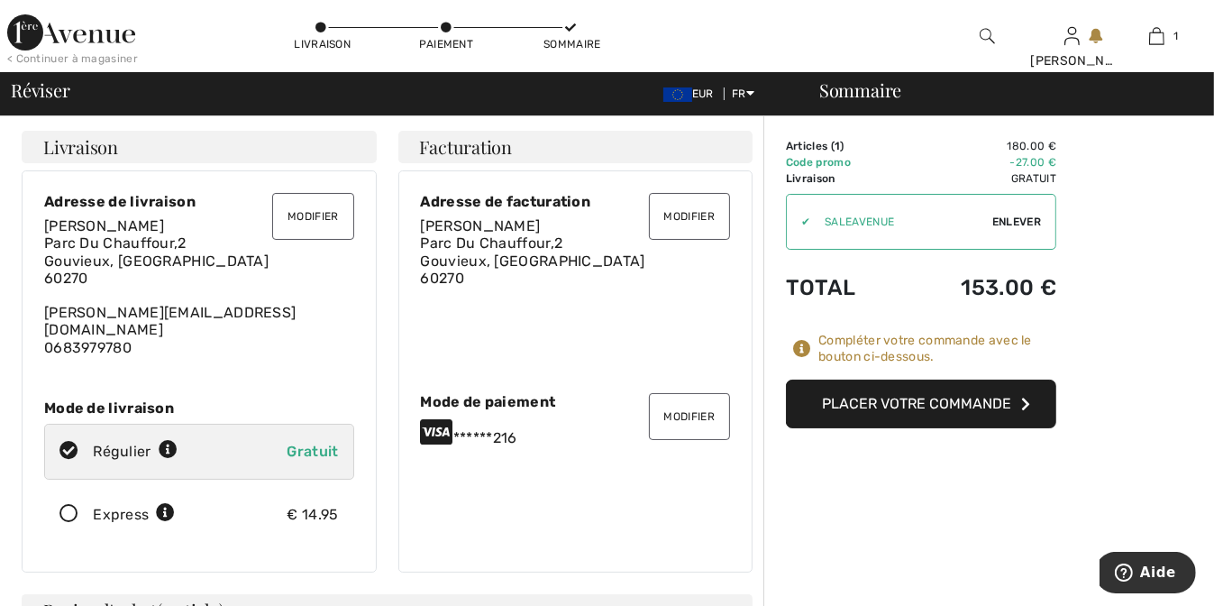
click at [325, 215] on button "Modifier" at bounding box center [312, 216] width 81 height 47
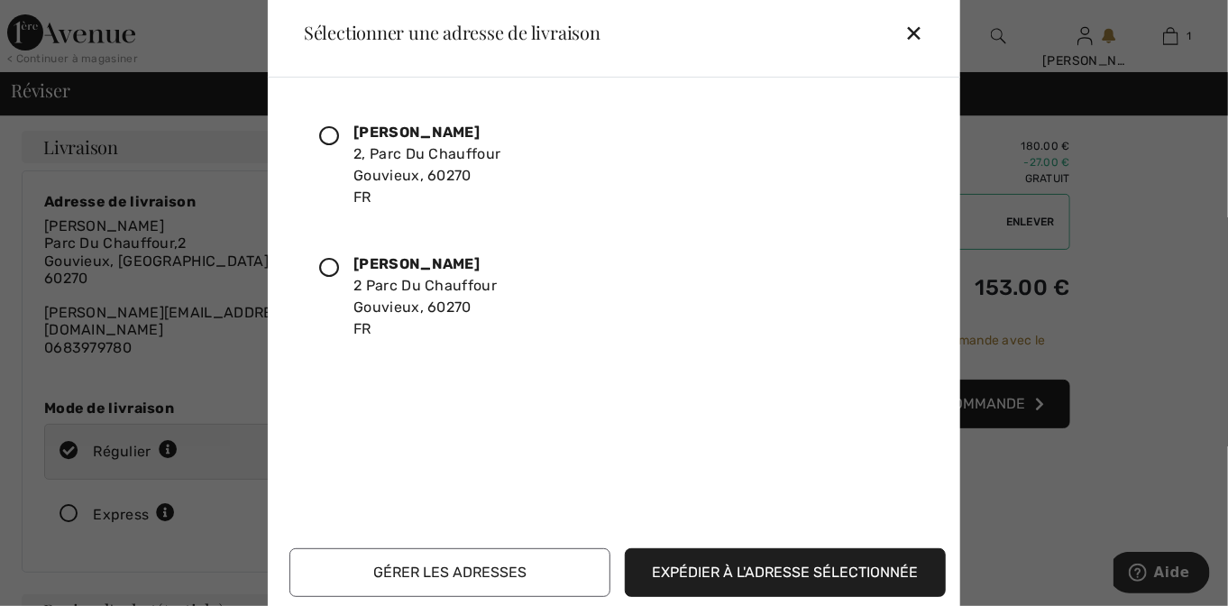
click at [914, 26] on div "✕" at bounding box center [921, 33] width 33 height 38
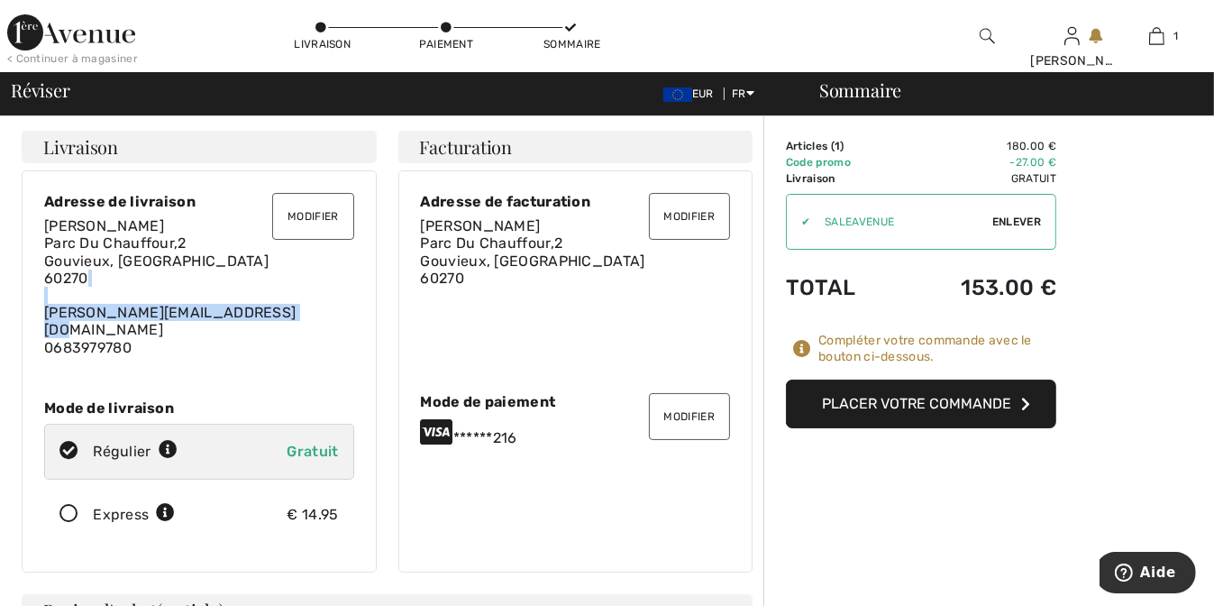
drag, startPoint x: 271, startPoint y: 306, endPoint x: 200, endPoint y: 299, distance: 71.5
click at [200, 299] on div "Sylvie Galampoix Parc Du Chauffour,2 Gouvieux, FR 60270 joany.galampoix@club-in…" at bounding box center [199, 286] width 310 height 139
click at [351, 331] on div "Sylvie Galampoix Parc Du Chauffour,2 Gouvieux, FR 60270 joany.galampoix@club-in…" at bounding box center [199, 286] width 310 height 139
click at [285, 311] on div "Sylvie Galampoix Parc Du Chauffour,2 Gouvieux, FR 60270 joany.galampoix@club-in…" at bounding box center [199, 286] width 310 height 139
click at [272, 310] on div "Sylvie Galampoix Parc Du Chauffour,2 Gouvieux, FR 60270 joany.galampoix@club-in…" at bounding box center [199, 286] width 310 height 139
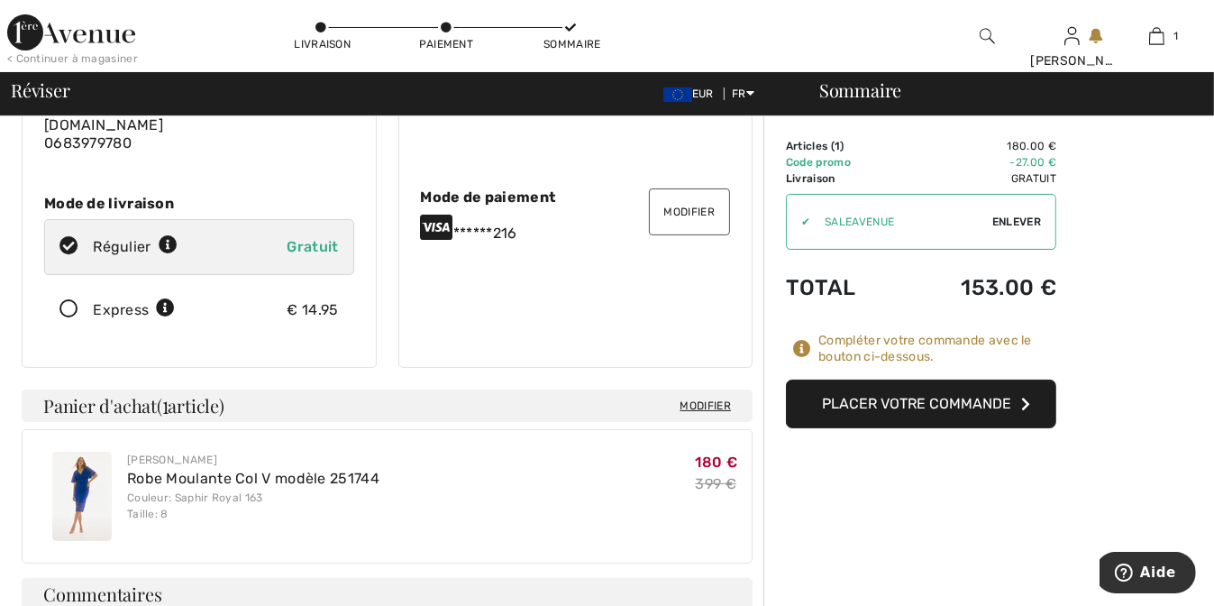
scroll to position [180, 0]
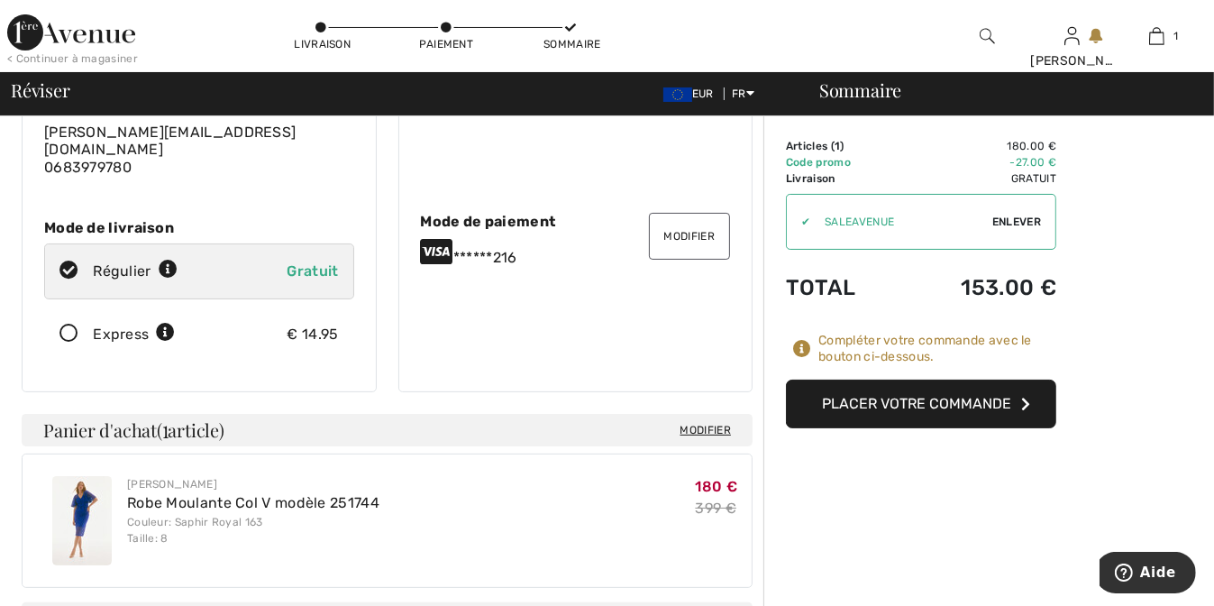
click at [895, 402] on button "Placer votre commande" at bounding box center [921, 404] width 270 height 49
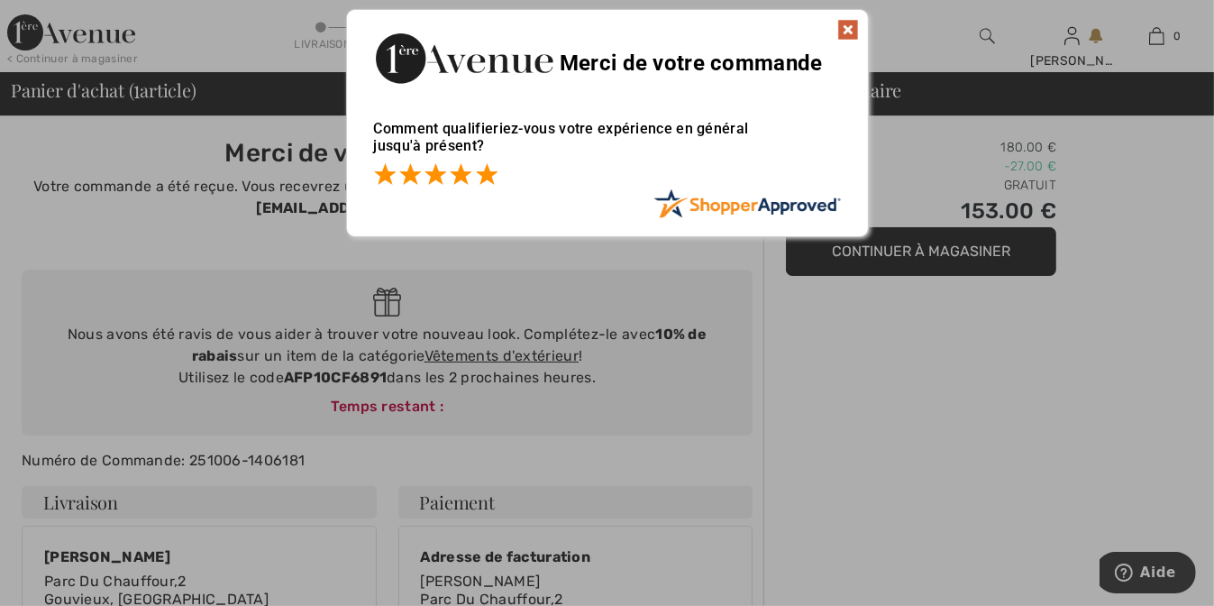
click at [487, 172] on span at bounding box center [487, 174] width 22 height 22
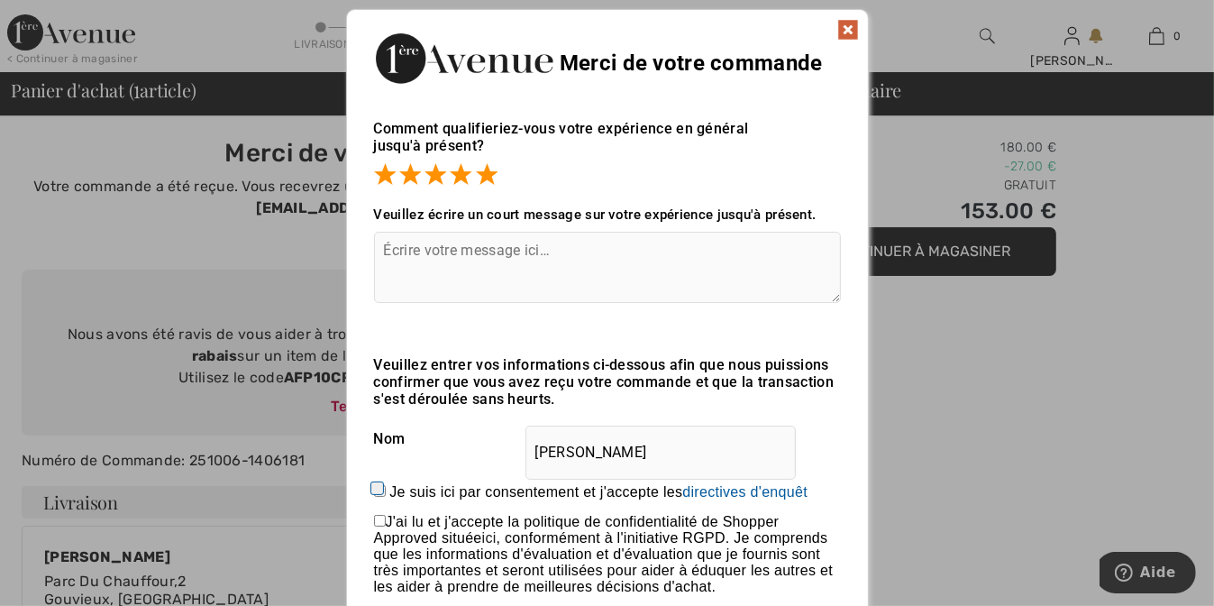
click at [846, 25] on img at bounding box center [848, 30] width 22 height 22
